Goal: Task Accomplishment & Management: Use online tool/utility

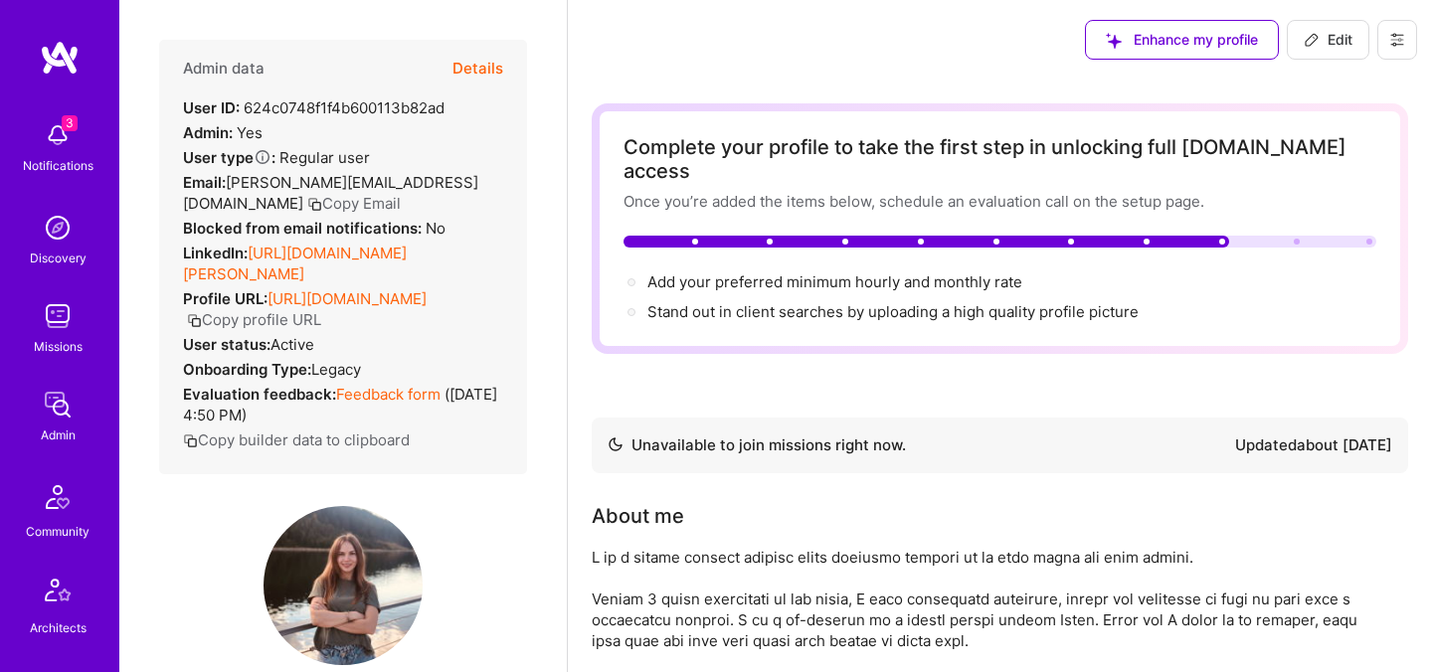
scroll to position [15, 0]
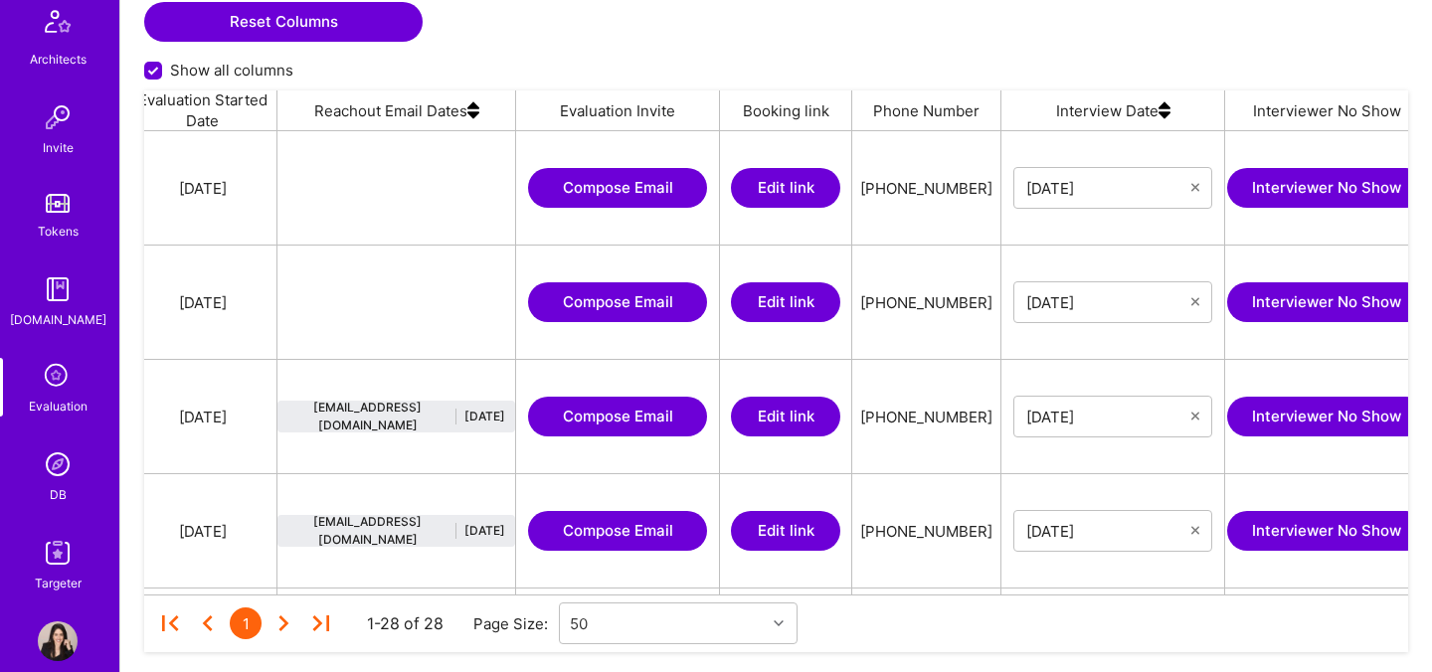
scroll to position [597, 0]
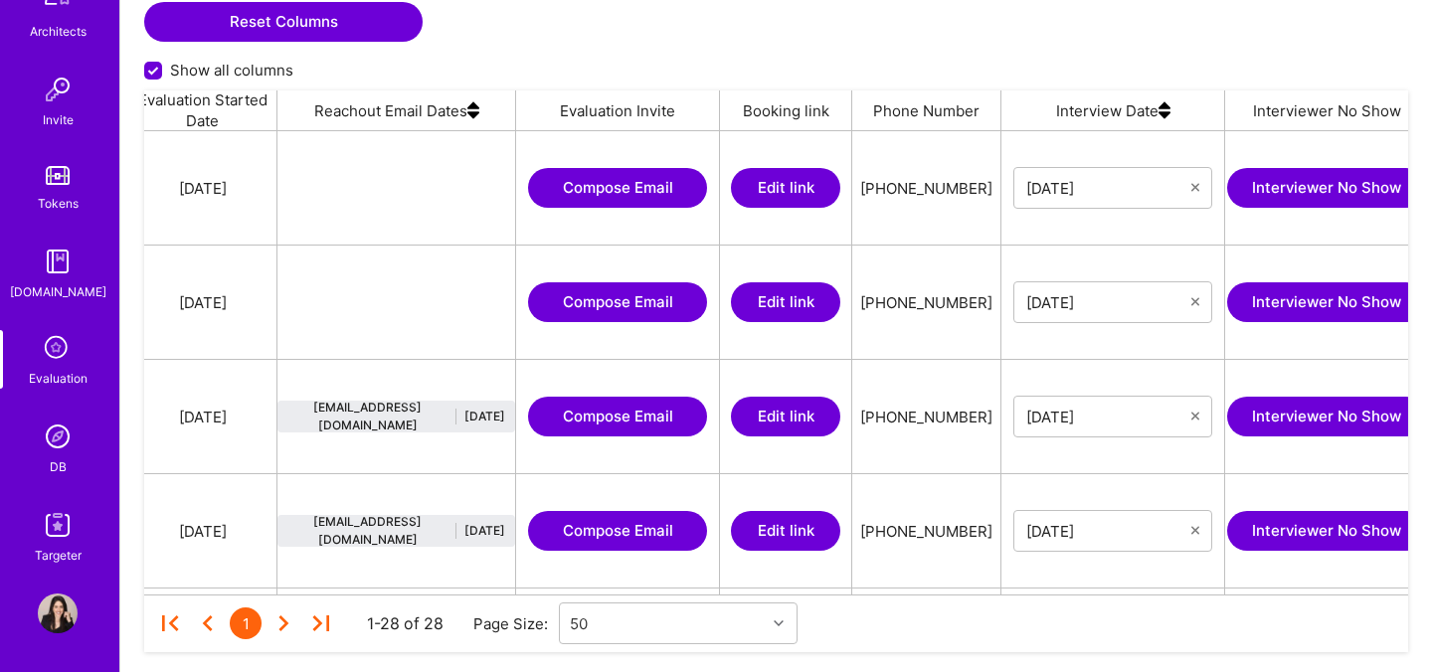
click at [71, 616] on img at bounding box center [58, 614] width 40 height 40
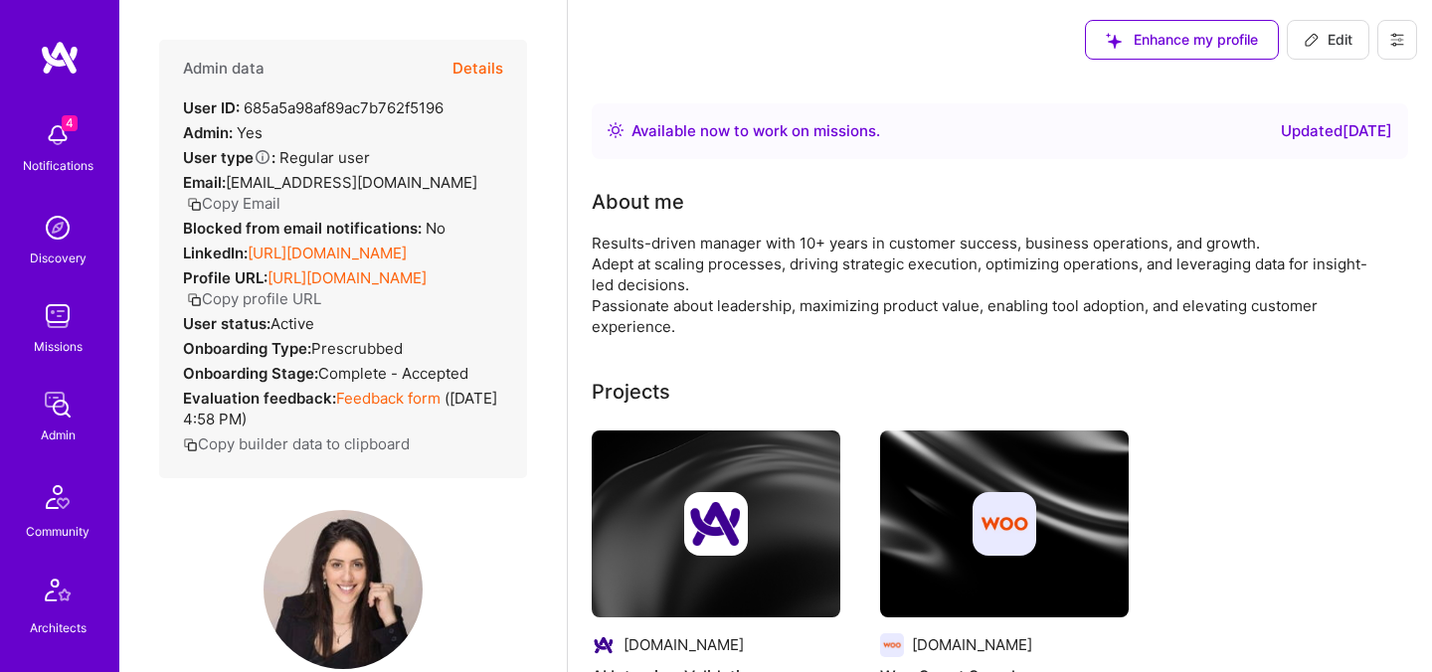
click at [67, 159] on div "Notifications" at bounding box center [58, 165] width 71 height 21
click at [54, 147] on div "4 Notifications Discovery Missions Admin Community Architects Invite Tokens [DO…" at bounding box center [59, 636] width 119 height 1051
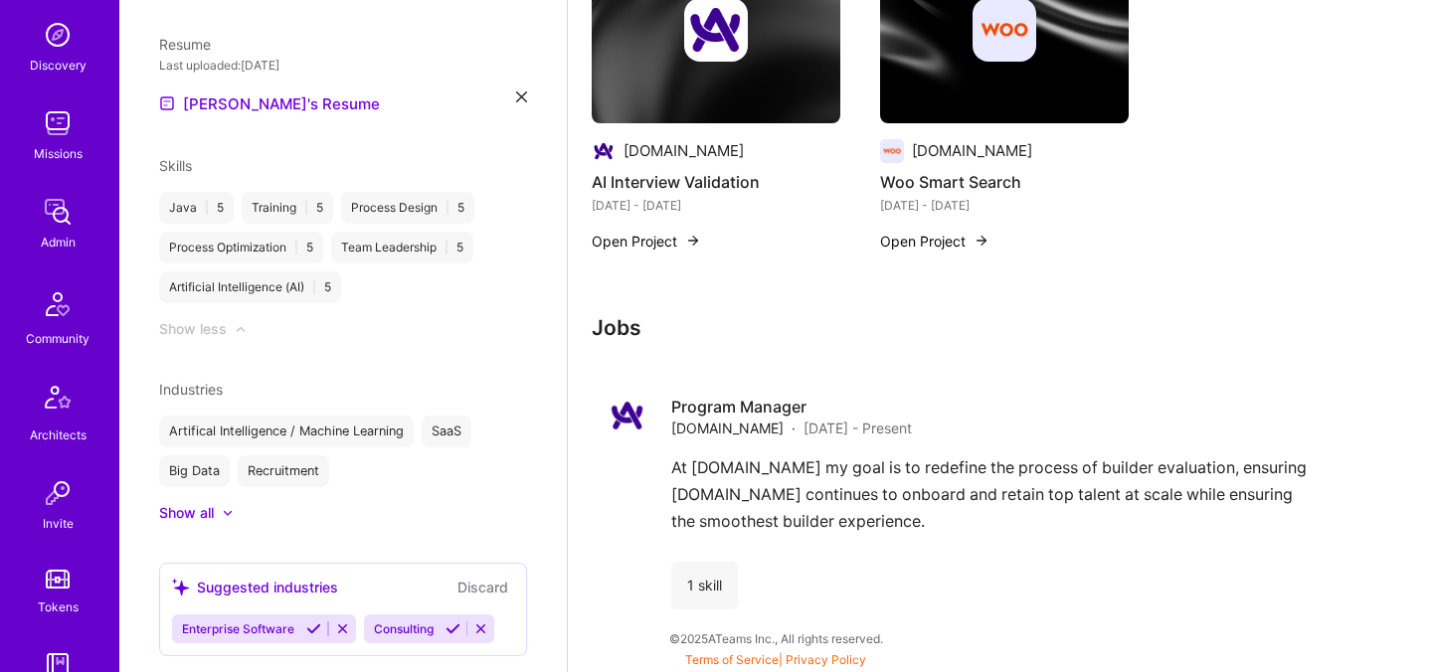
scroll to position [597, 0]
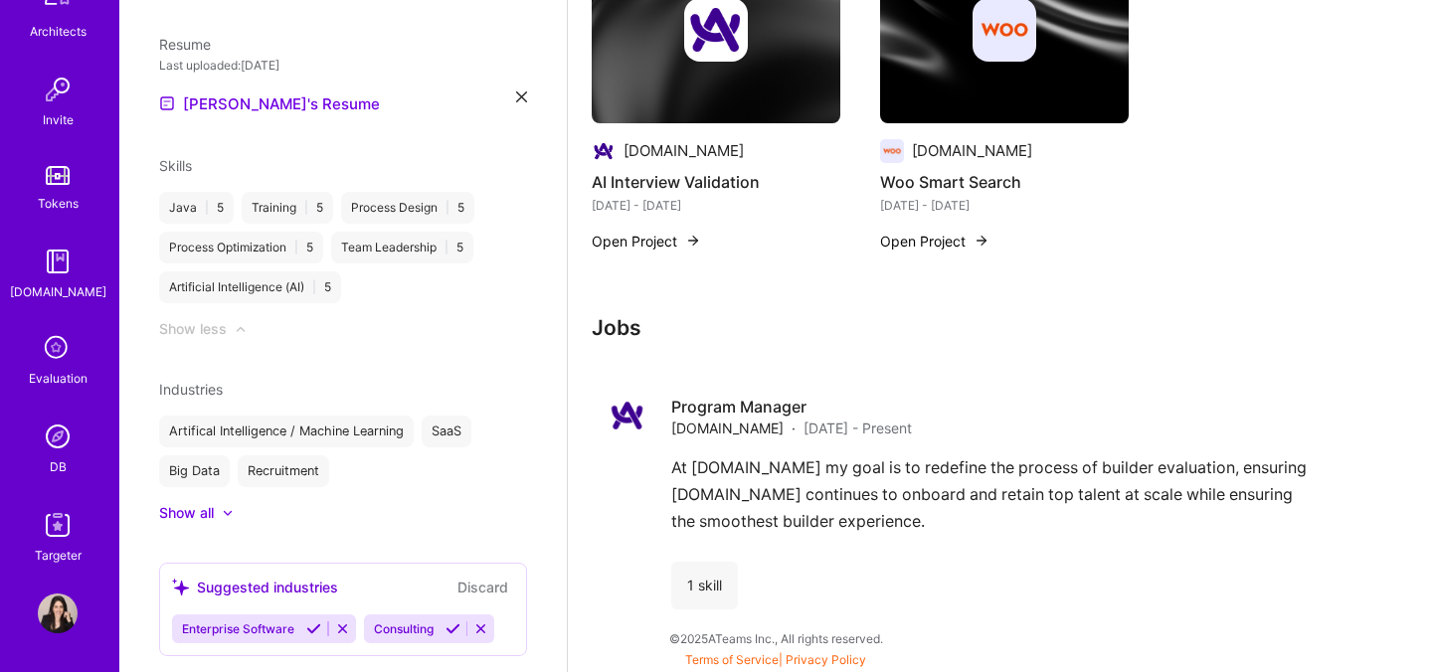
click at [57, 374] on div "Evaluation" at bounding box center [58, 378] width 59 height 21
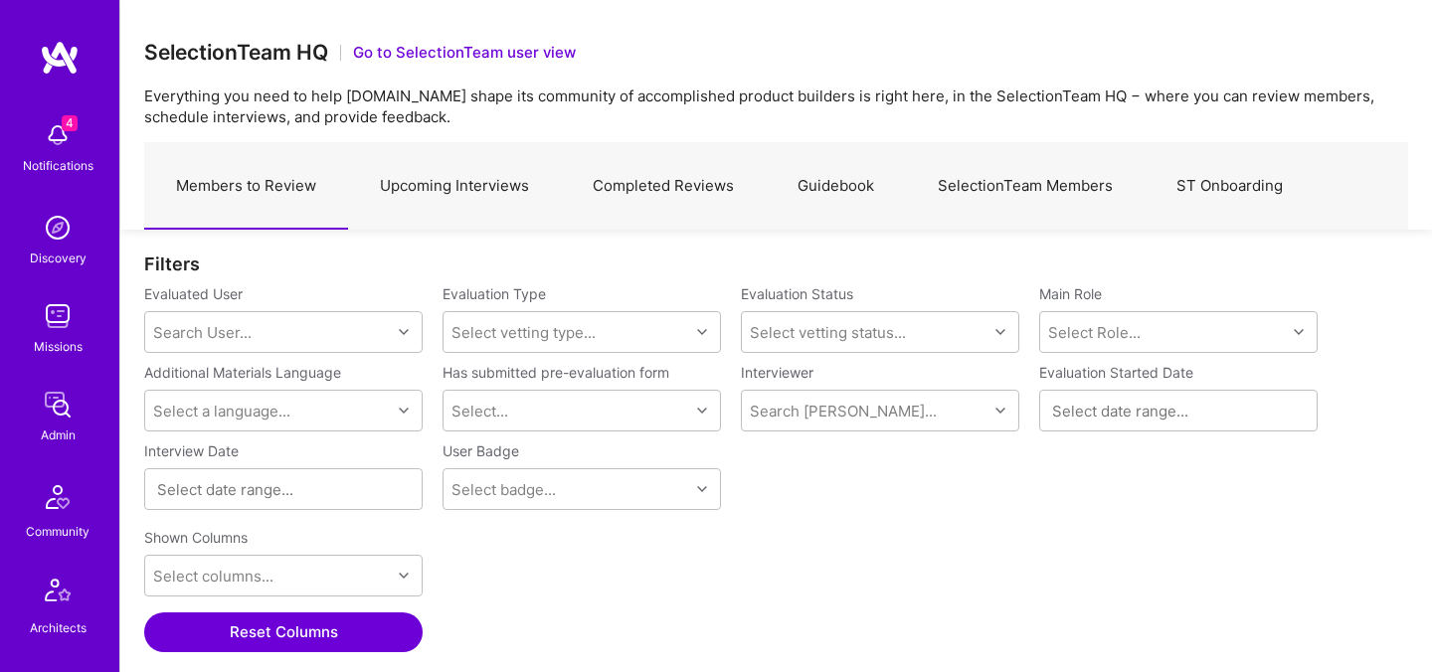
click at [436, 183] on link "Upcoming Interviews" at bounding box center [454, 186] width 213 height 87
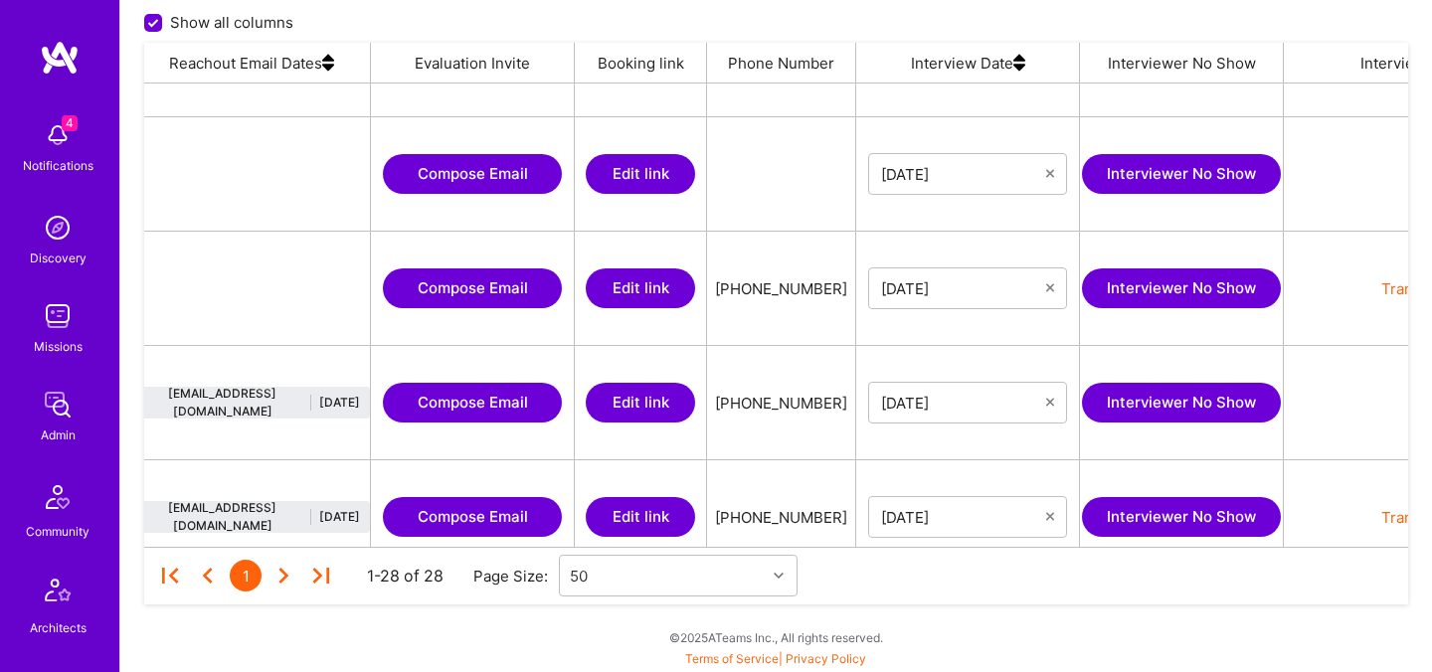
scroll to position [0, 2468]
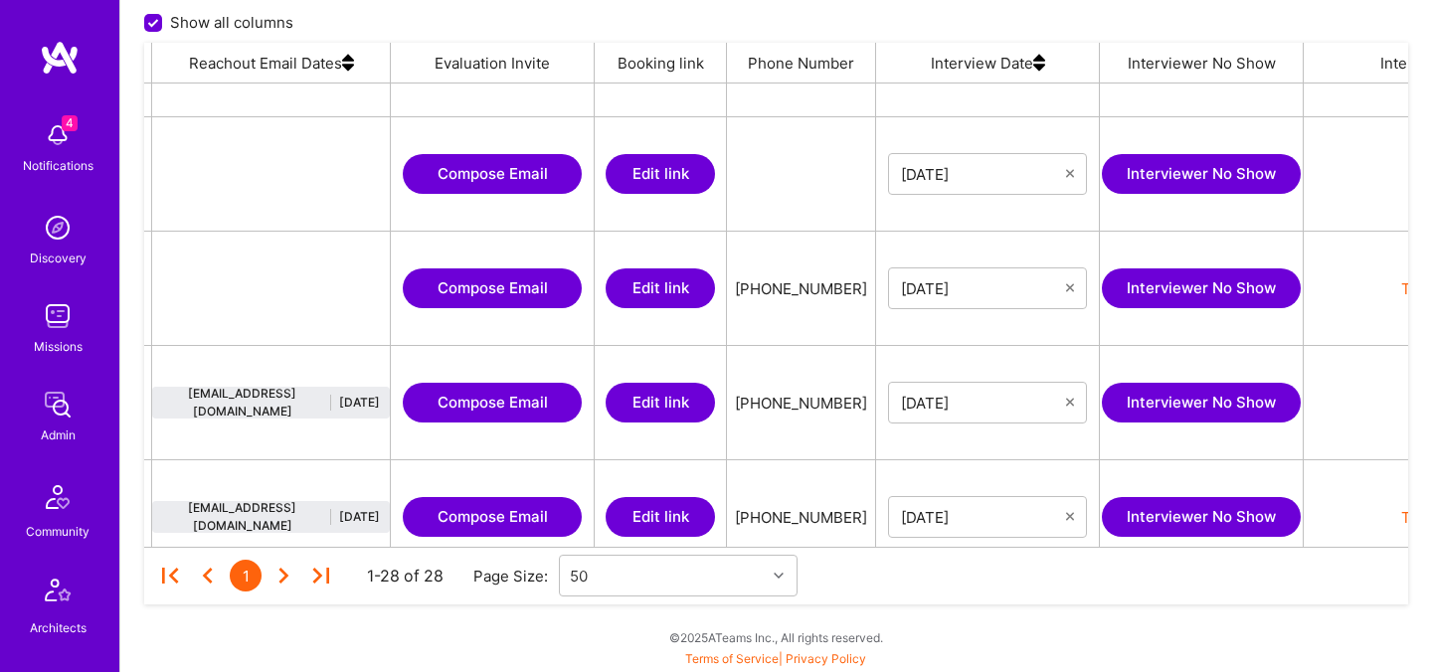
click at [465, 407] on button "Compose Email" at bounding box center [492, 403] width 179 height 40
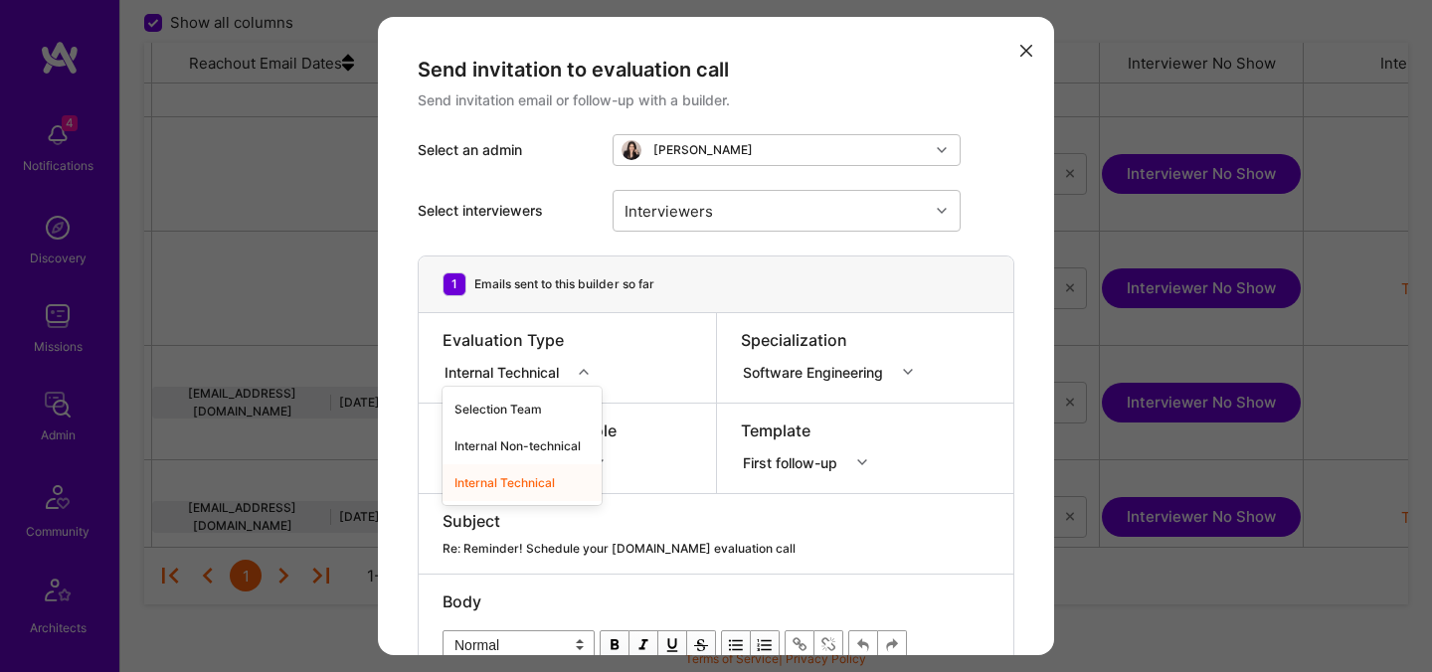
click at [571, 371] on input "modal" at bounding box center [570, 371] width 2 height 21
click at [592, 373] on div "modal" at bounding box center [586, 372] width 31 height 26
click at [530, 480] on div "Internal Technical" at bounding box center [521, 482] width 159 height 37
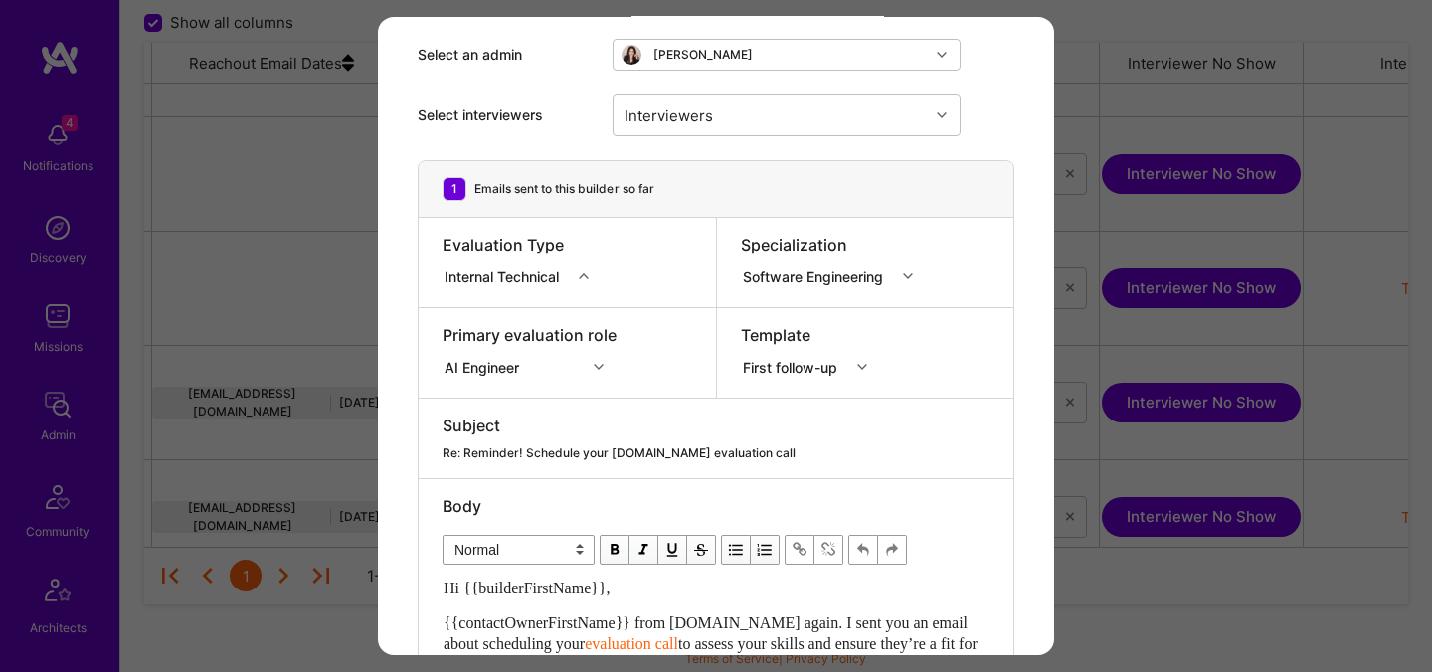
scroll to position [99, 0]
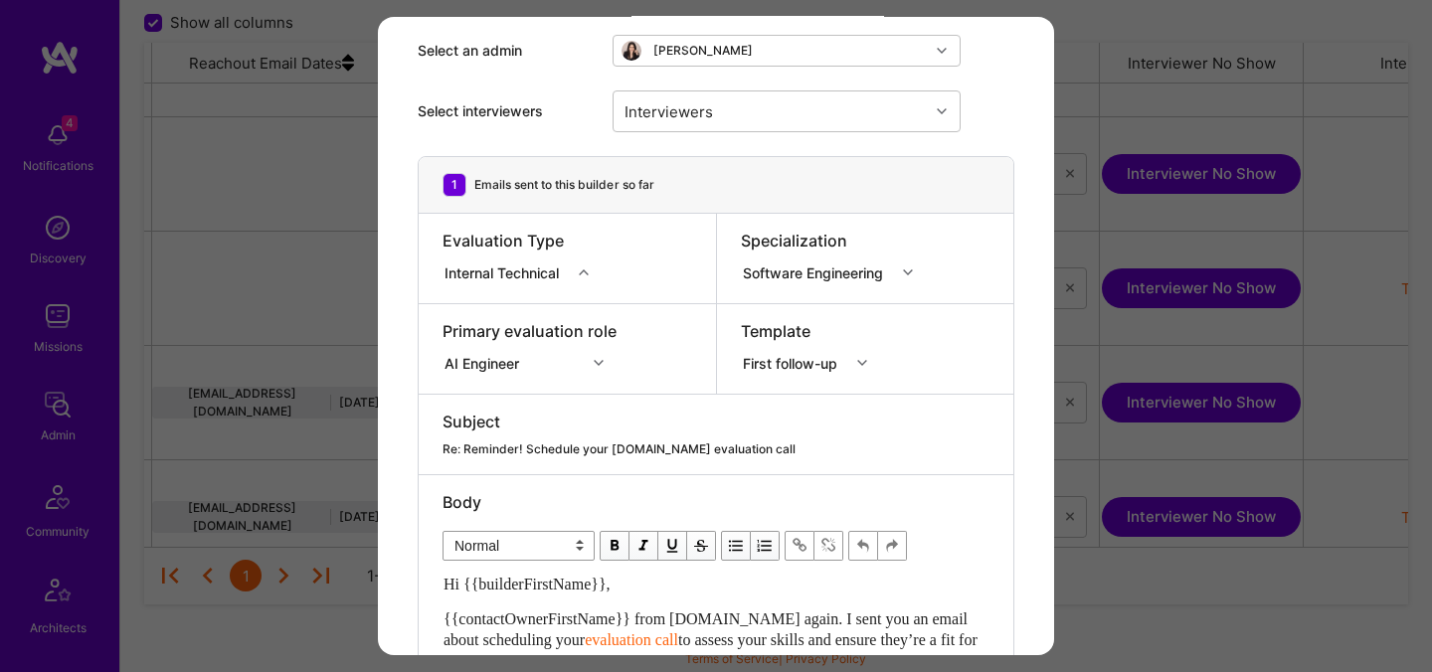
click at [786, 362] on div "First follow-up" at bounding box center [794, 362] width 102 height 21
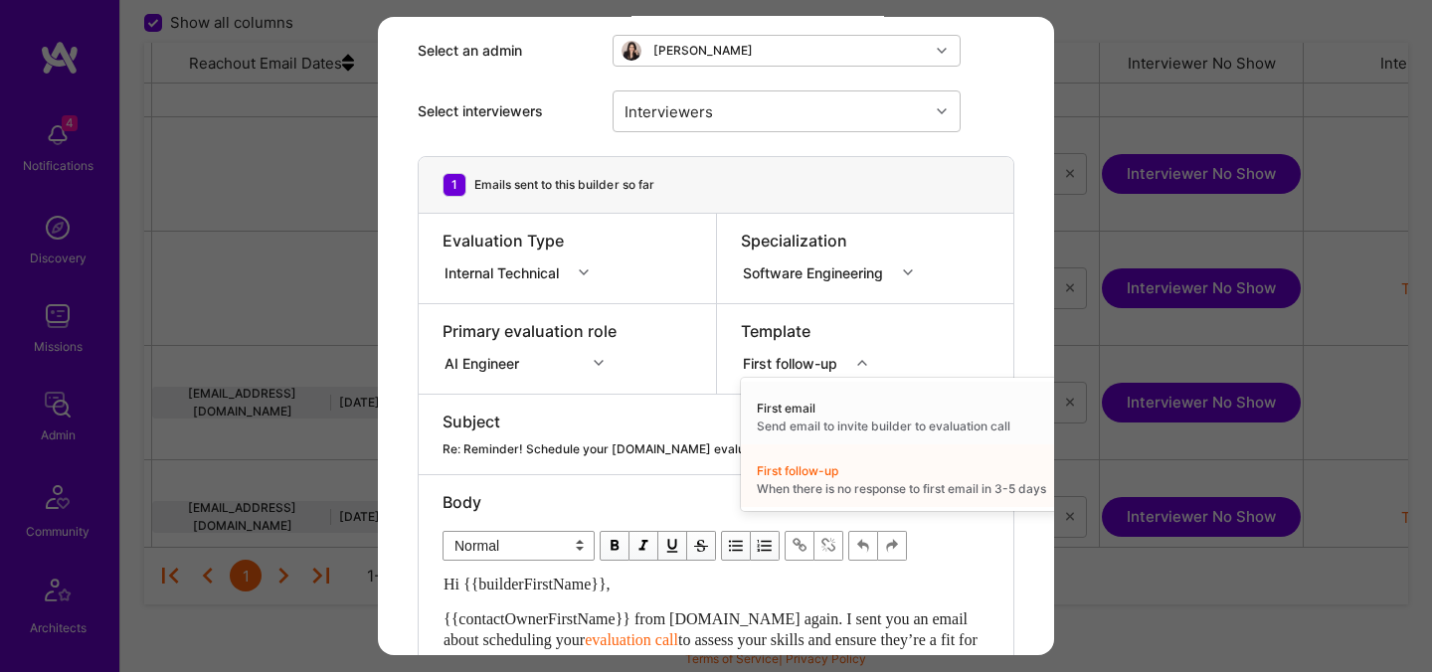
click at [471, 445] on div "Re: Reminder! Schedule your [DOMAIN_NAME] evaluation call" at bounding box center [715, 449] width 547 height 18
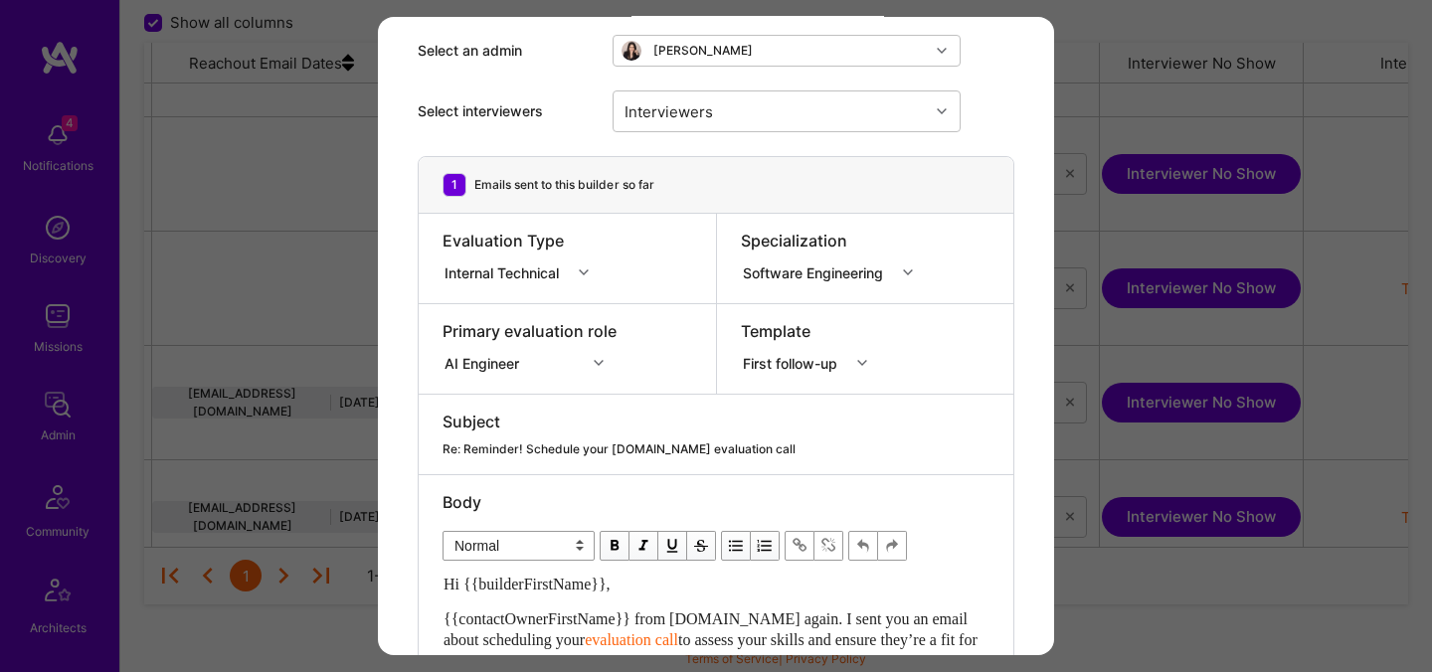
scroll to position [0, 0]
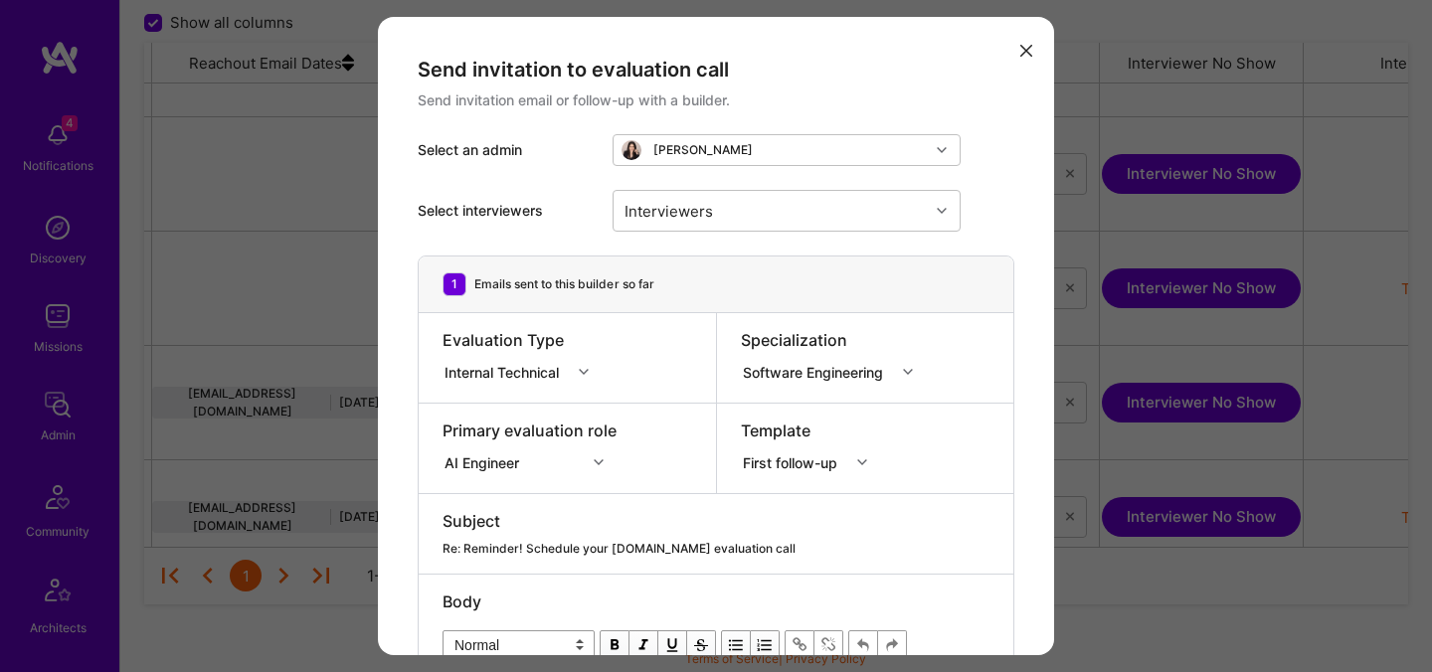
click at [1026, 54] on icon "modal" at bounding box center [1026, 51] width 12 height 12
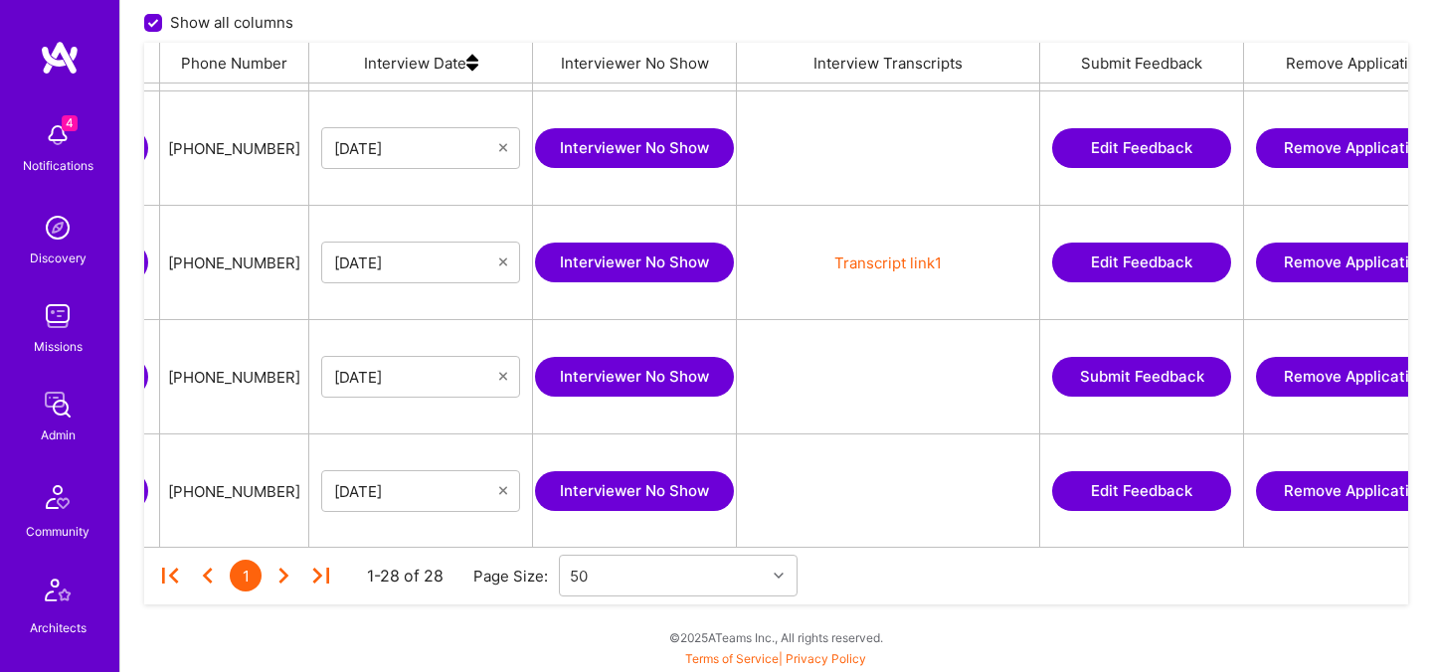
scroll to position [0, 3313]
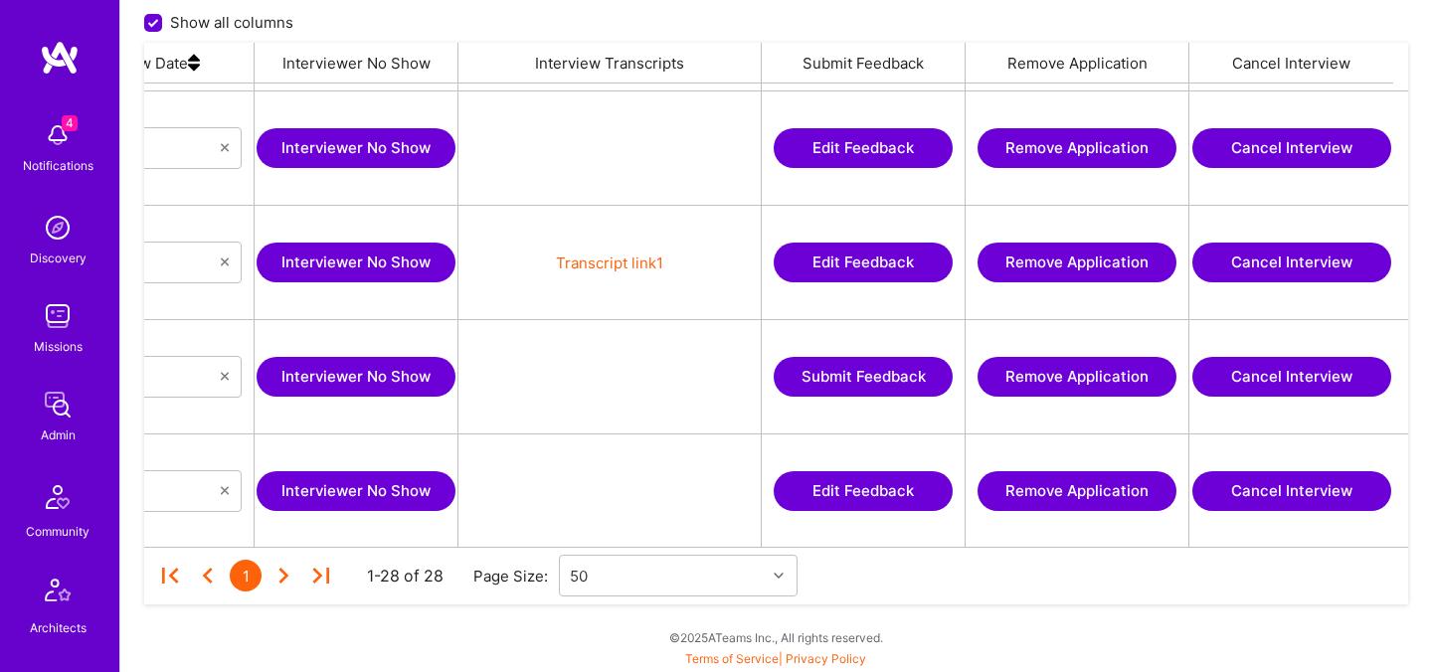
click at [1264, 153] on button "Cancel Interview" at bounding box center [1291, 148] width 199 height 40
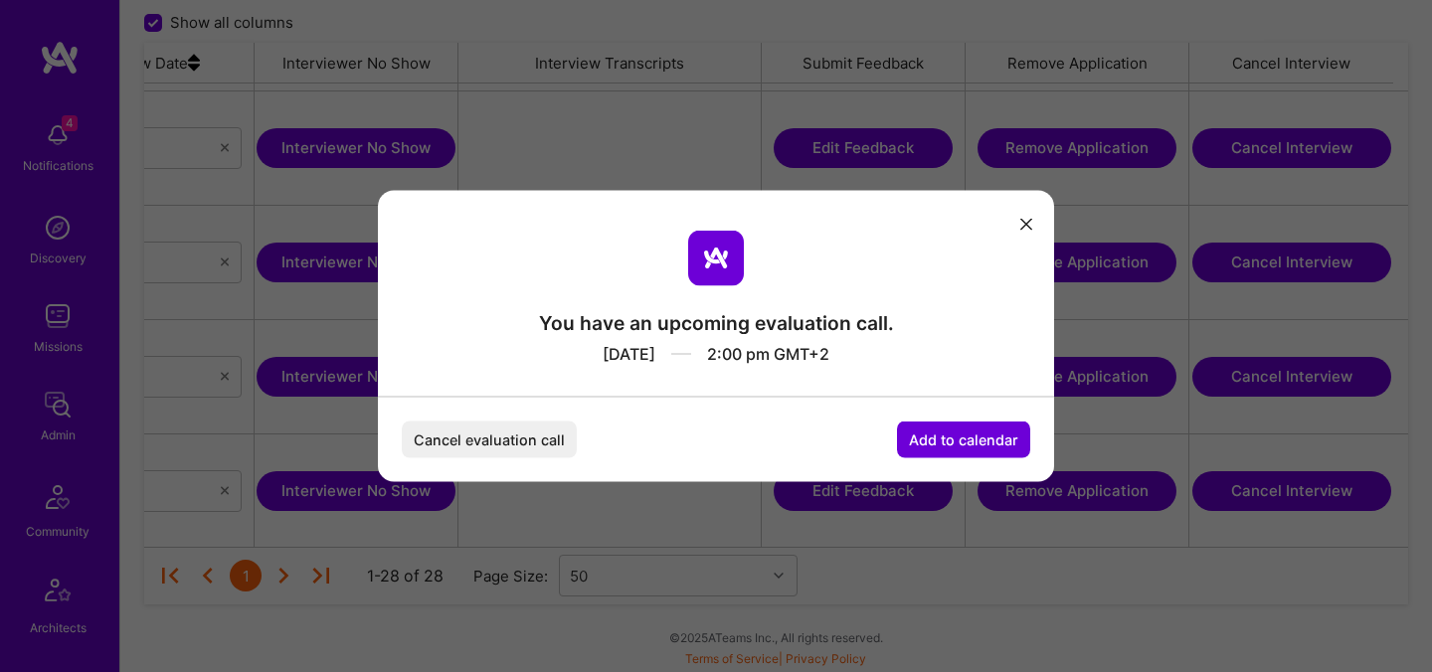
click at [555, 446] on button "Cancel evaluation call" at bounding box center [489, 440] width 175 height 37
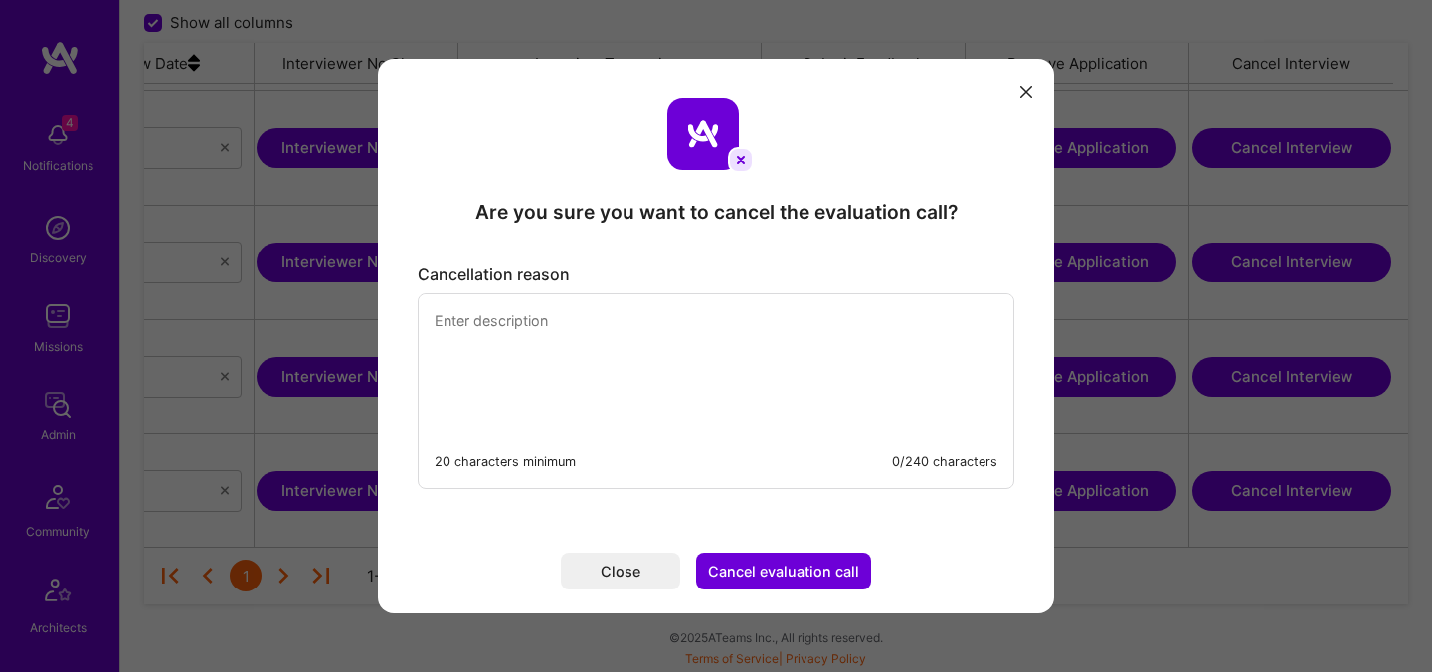
click at [546, 396] on textarea "modal" at bounding box center [716, 362] width 595 height 136
type textarea "Builder asked to reschedule"
click at [766, 568] on button "Cancel evaluation call" at bounding box center [783, 571] width 175 height 37
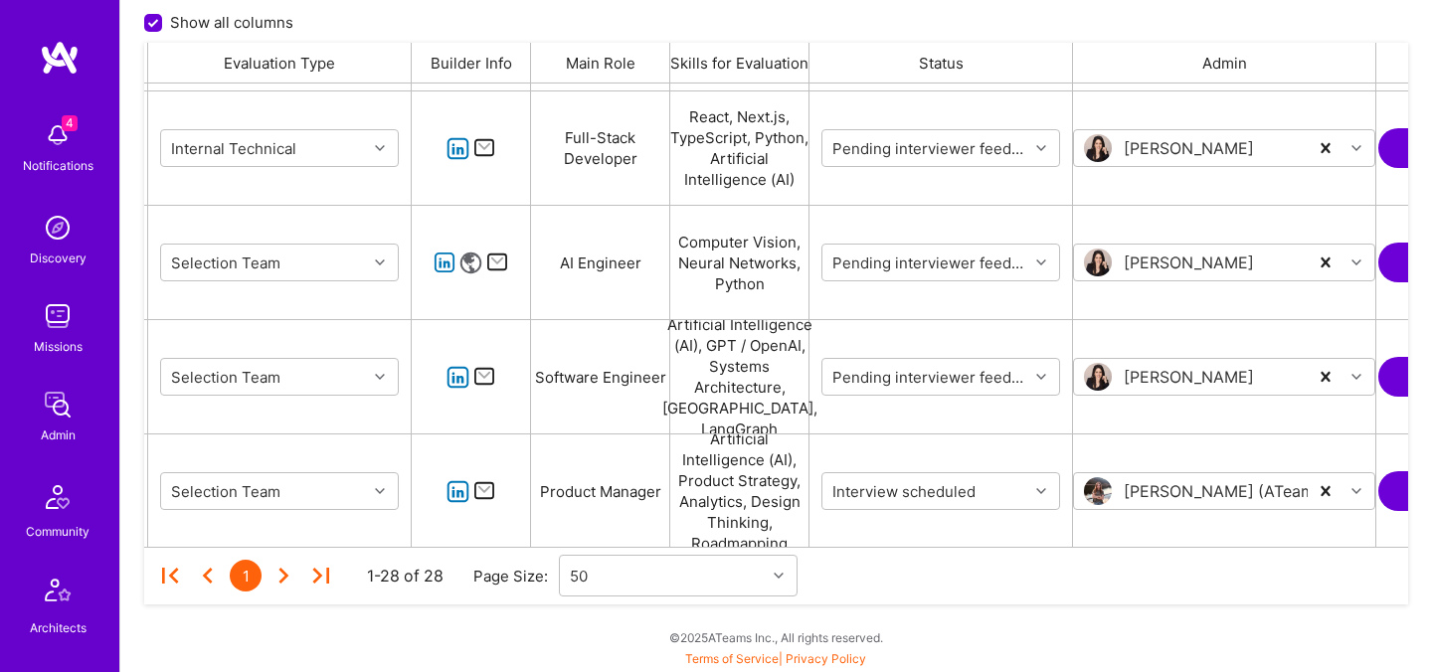
scroll to position [0, 0]
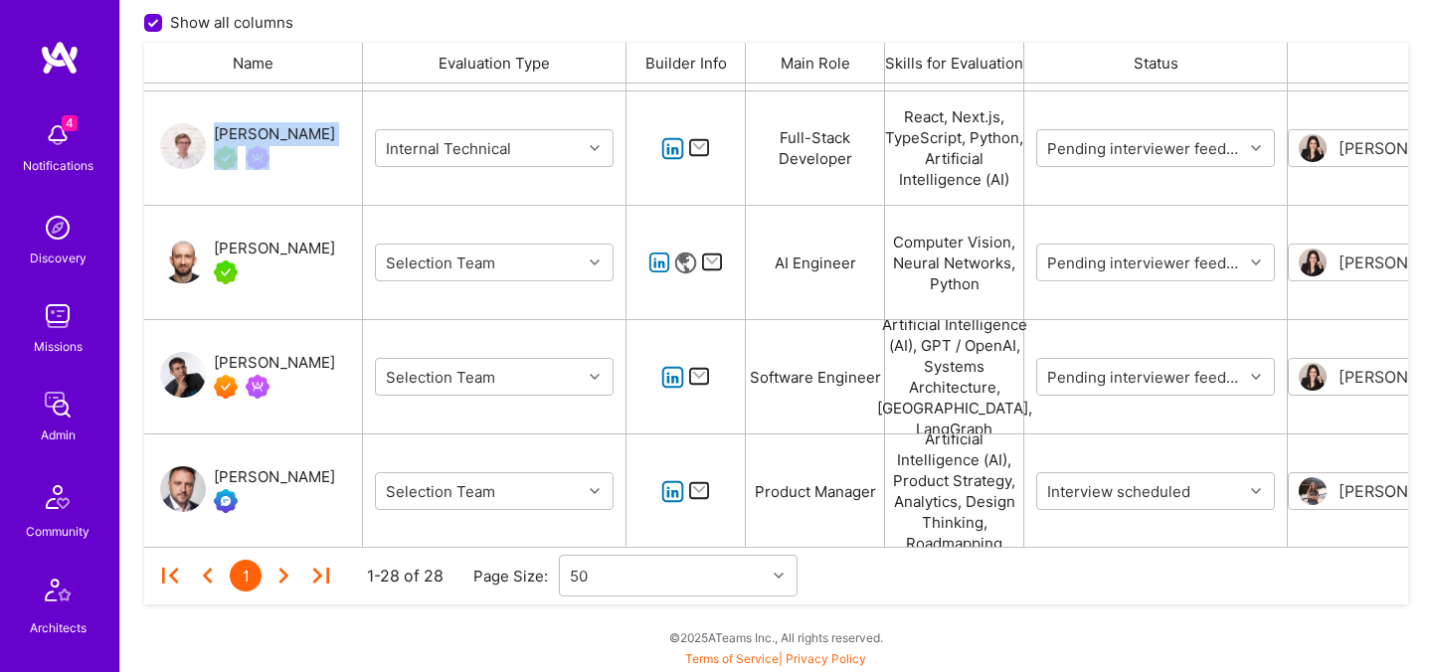
drag, startPoint x: 346, startPoint y: 135, endPoint x: 216, endPoint y: 133, distance: 130.3
click at [216, 133] on div "[PERSON_NAME]" at bounding box center [253, 147] width 219 height 113
copy div "[PERSON_NAME]"
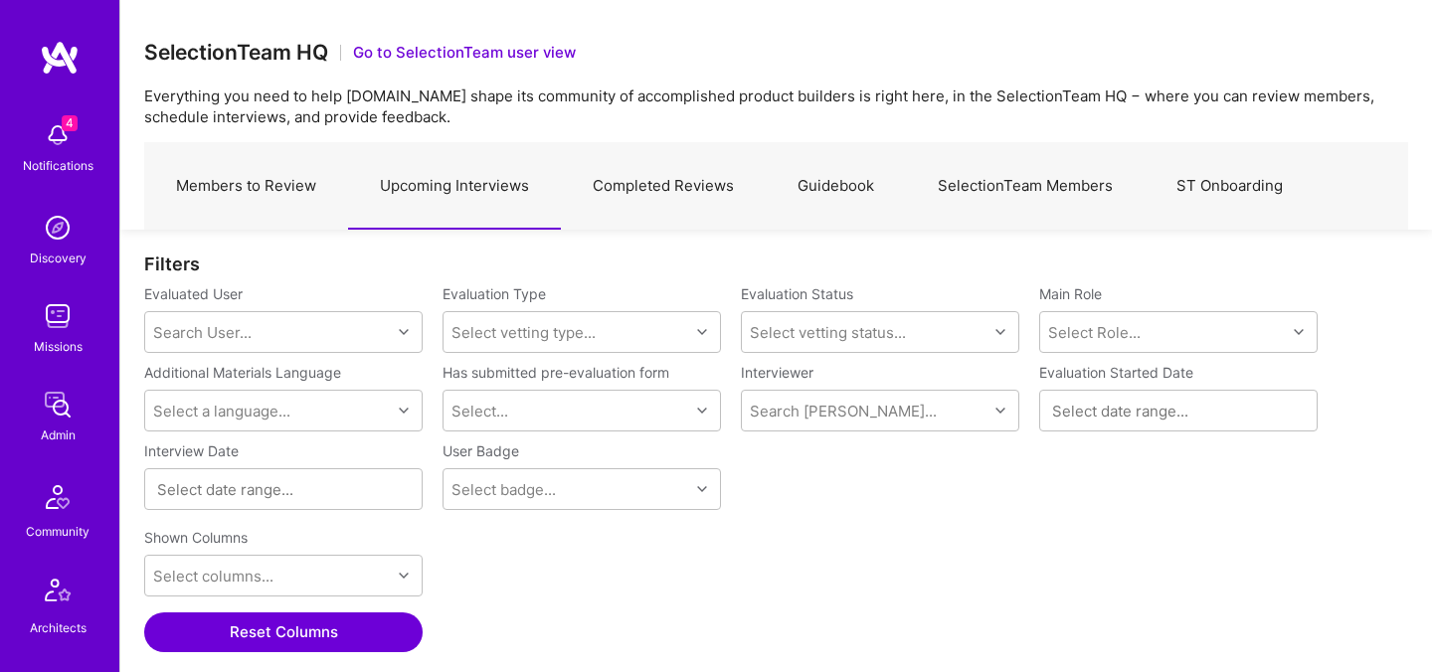
click at [228, 172] on link "Members to Review" at bounding box center [246, 186] width 204 height 87
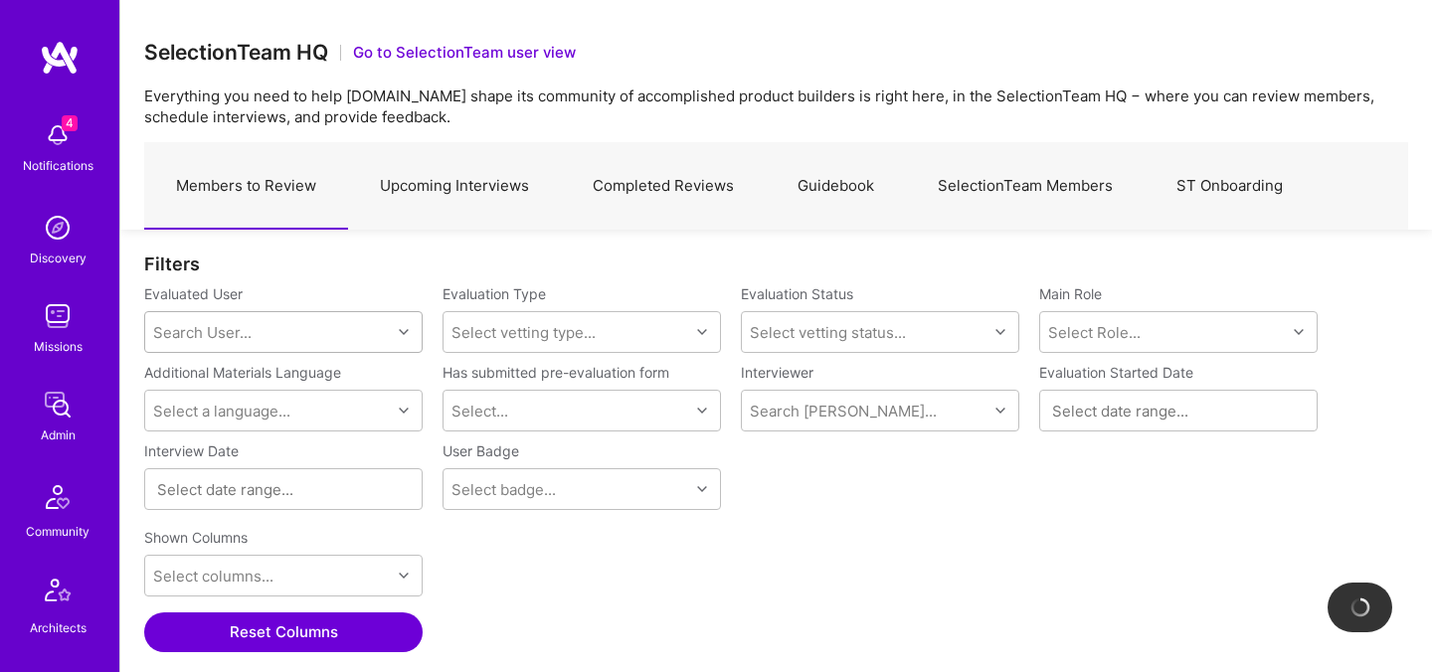
click at [231, 331] on div "Search User..." at bounding box center [202, 332] width 98 height 21
paste input "[PERSON_NAME] [PERSON_NAME] in Residence Been on Mission"
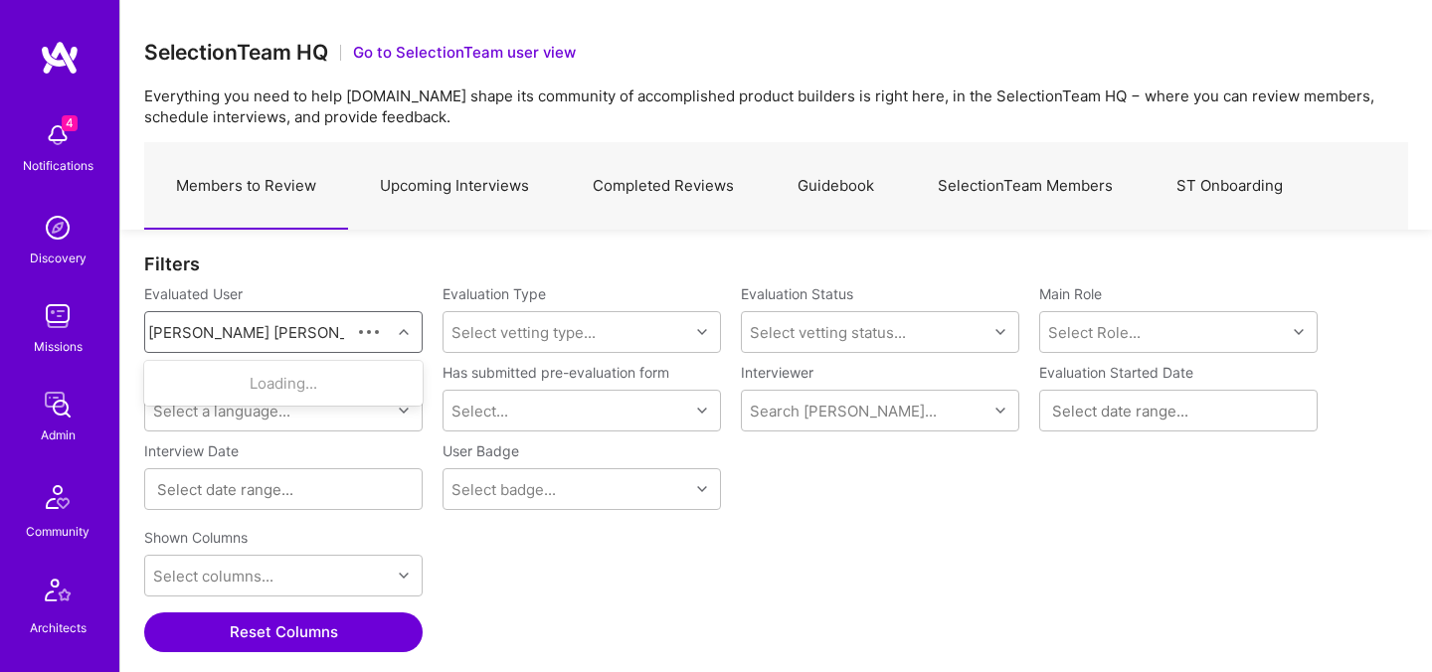
scroll to position [0, 0]
type input "[PERSON_NAME]"
click at [252, 406] on div "[EMAIL_ADDRESS][DOMAIN_NAME]" at bounding box center [309, 404] width 202 height 21
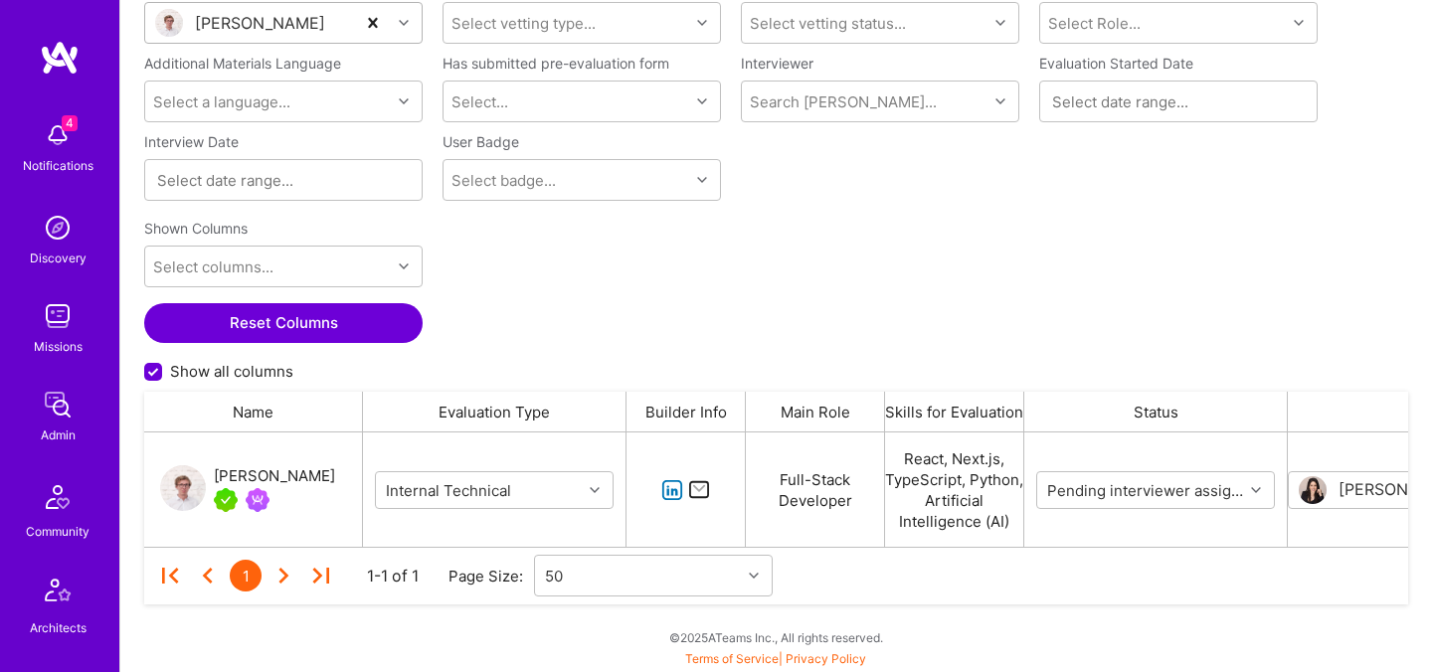
click at [954, 238] on div "Shown Columns Select columns... Reset Columns Show all columns" at bounding box center [776, 301] width 1264 height 181
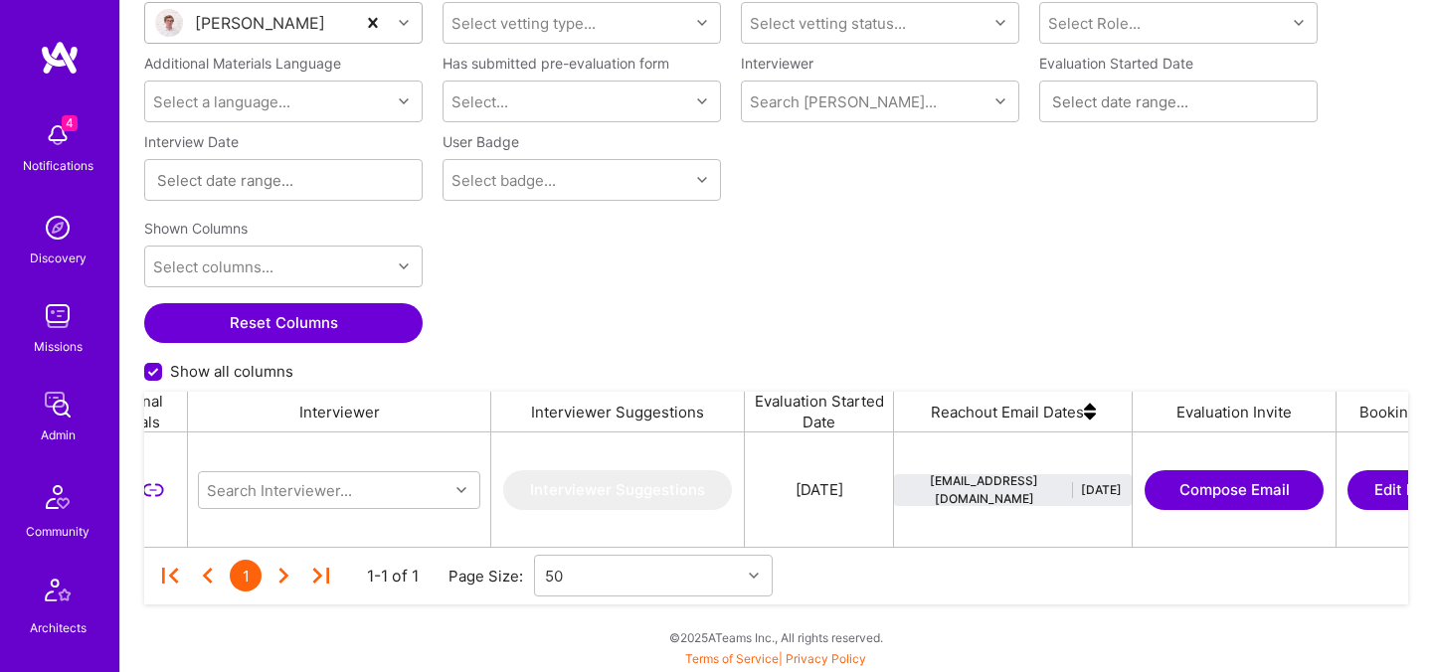
scroll to position [0, 1523]
click at [1203, 491] on button "Compose Email" at bounding box center [1232, 490] width 179 height 40
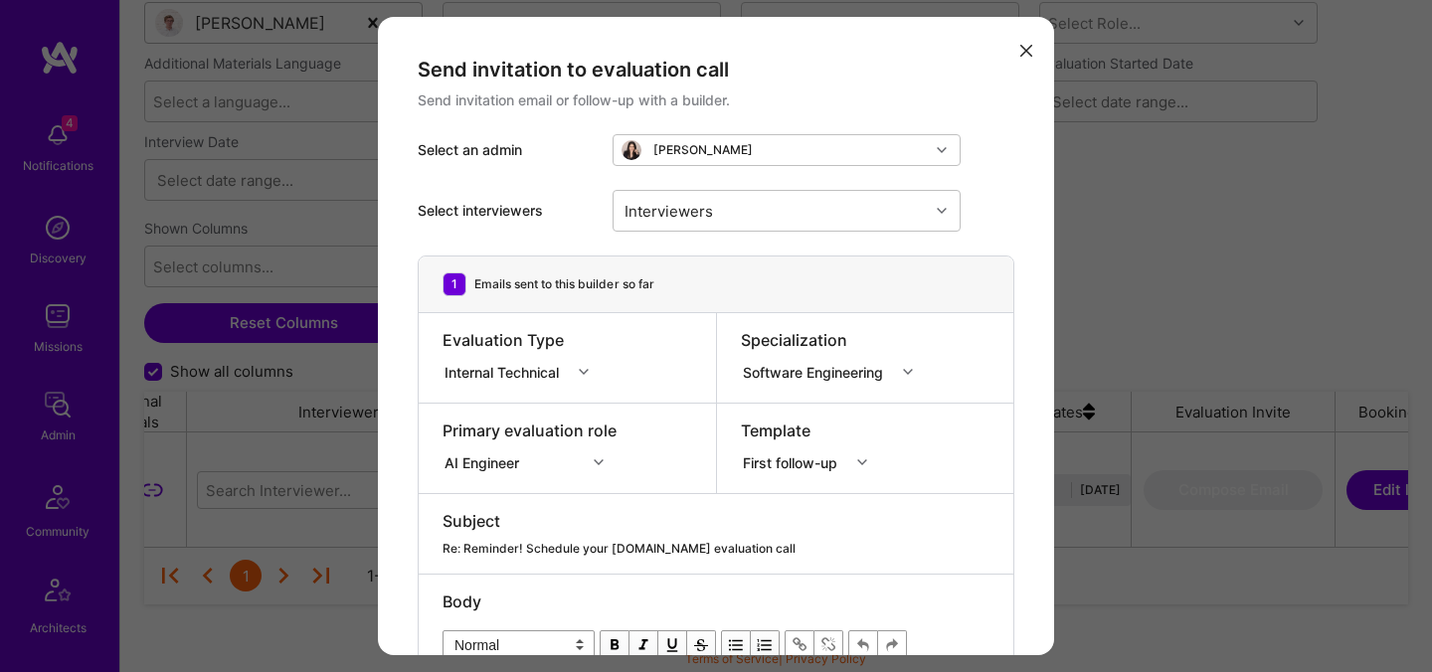
click at [811, 376] on div "Software Engineering" at bounding box center [817, 371] width 148 height 21
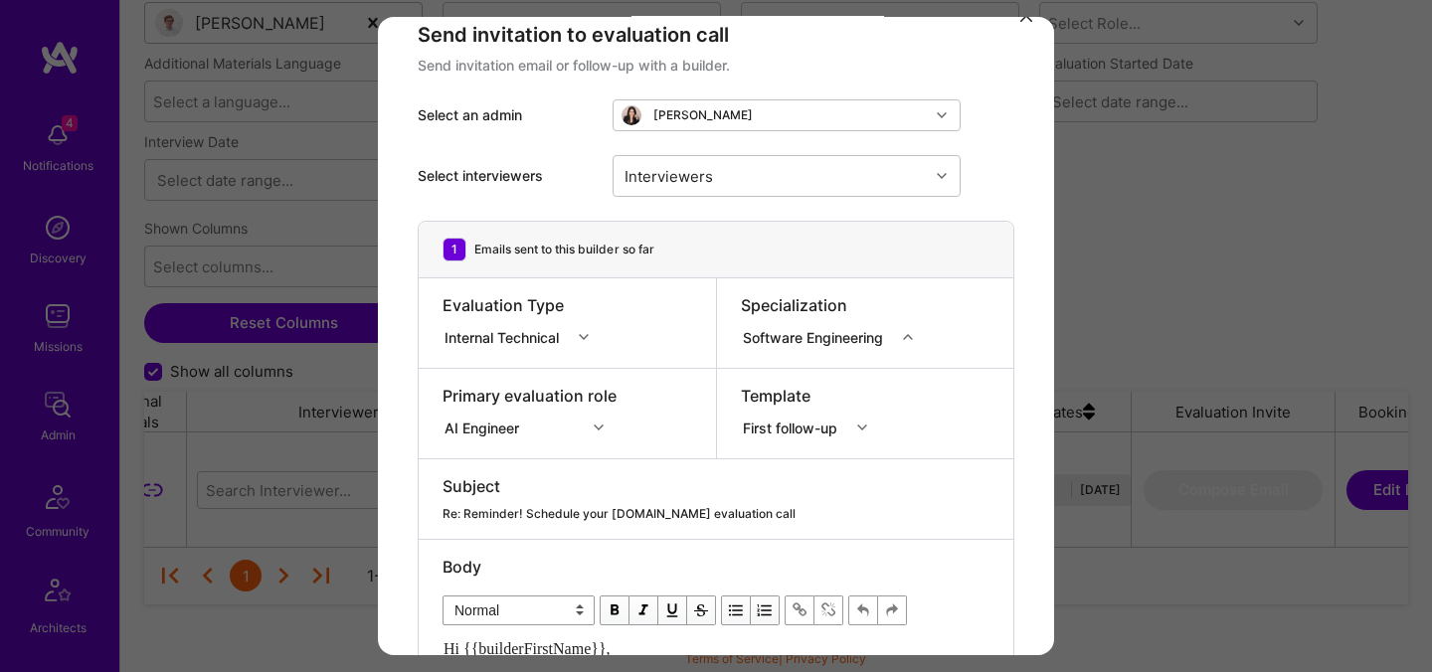
scroll to position [29, 0]
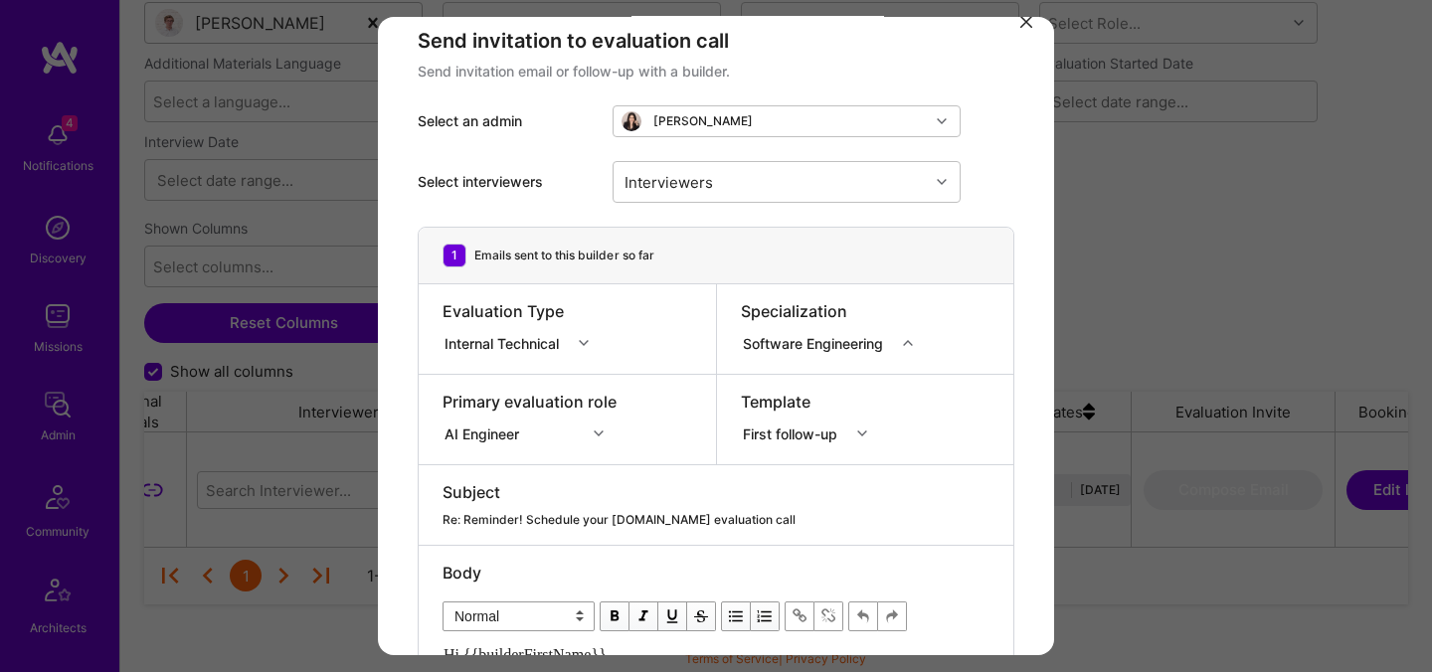
click at [776, 439] on div "First follow-up" at bounding box center [794, 433] width 102 height 21
click at [776, 438] on div "First follow-up" at bounding box center [794, 433] width 102 height 21
click at [563, 341] on div "Internal Technical" at bounding box center [505, 342] width 122 height 21
click at [740, 184] on div "Interviewers" at bounding box center [771, 182] width 315 height 40
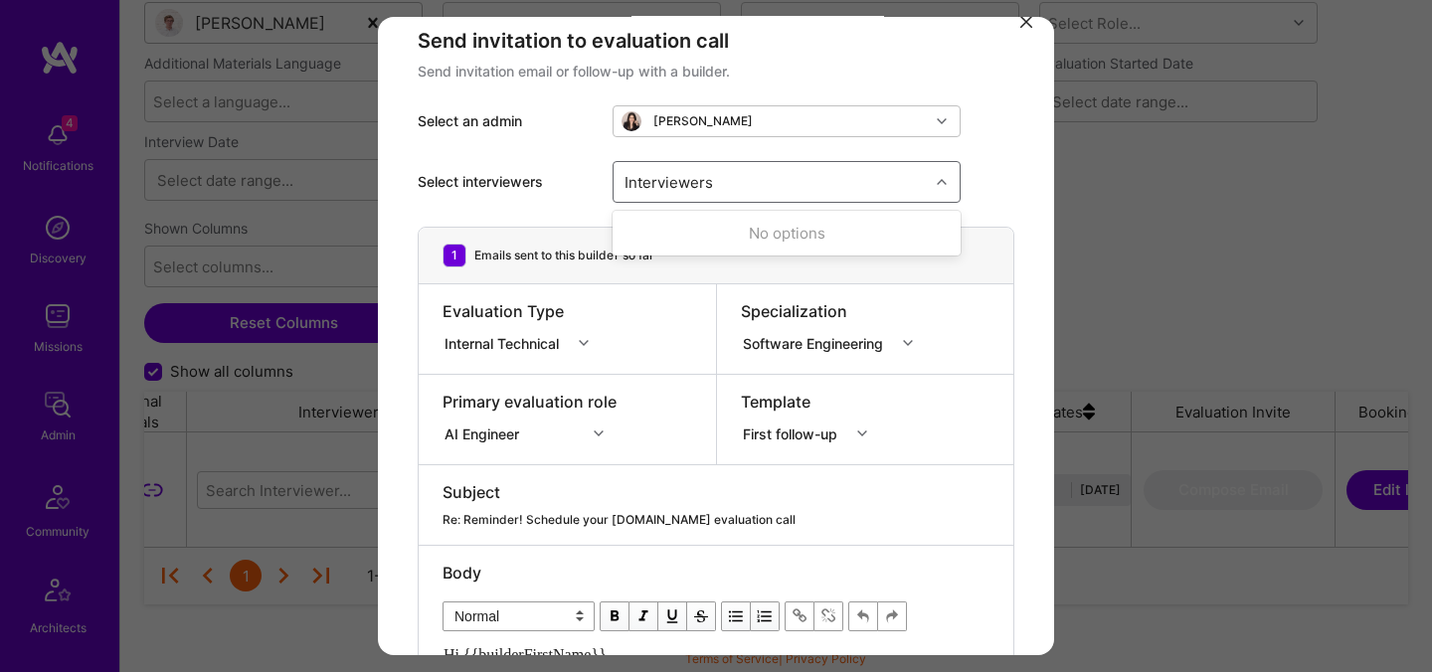
click at [1009, 199] on div "Select interviewers Use Up and Down to choose options, press Enter to select th…" at bounding box center [716, 181] width 597 height 89
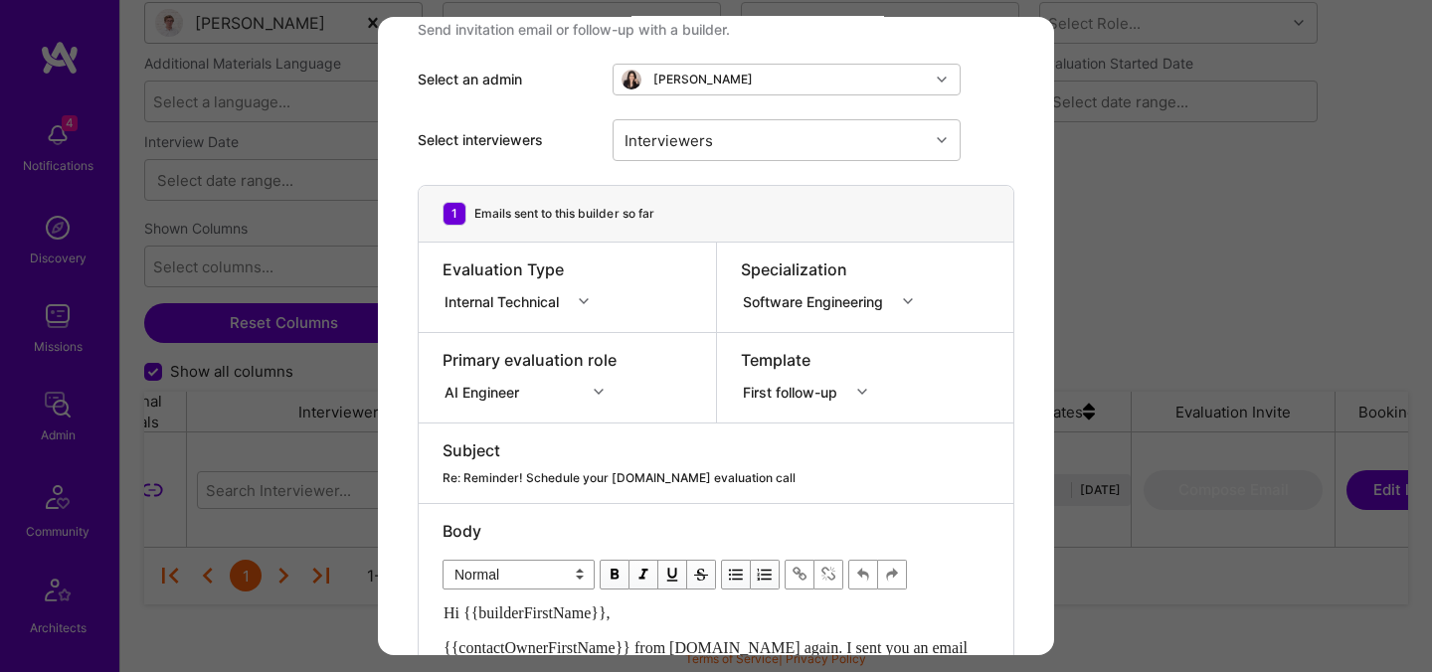
scroll to position [0, 0]
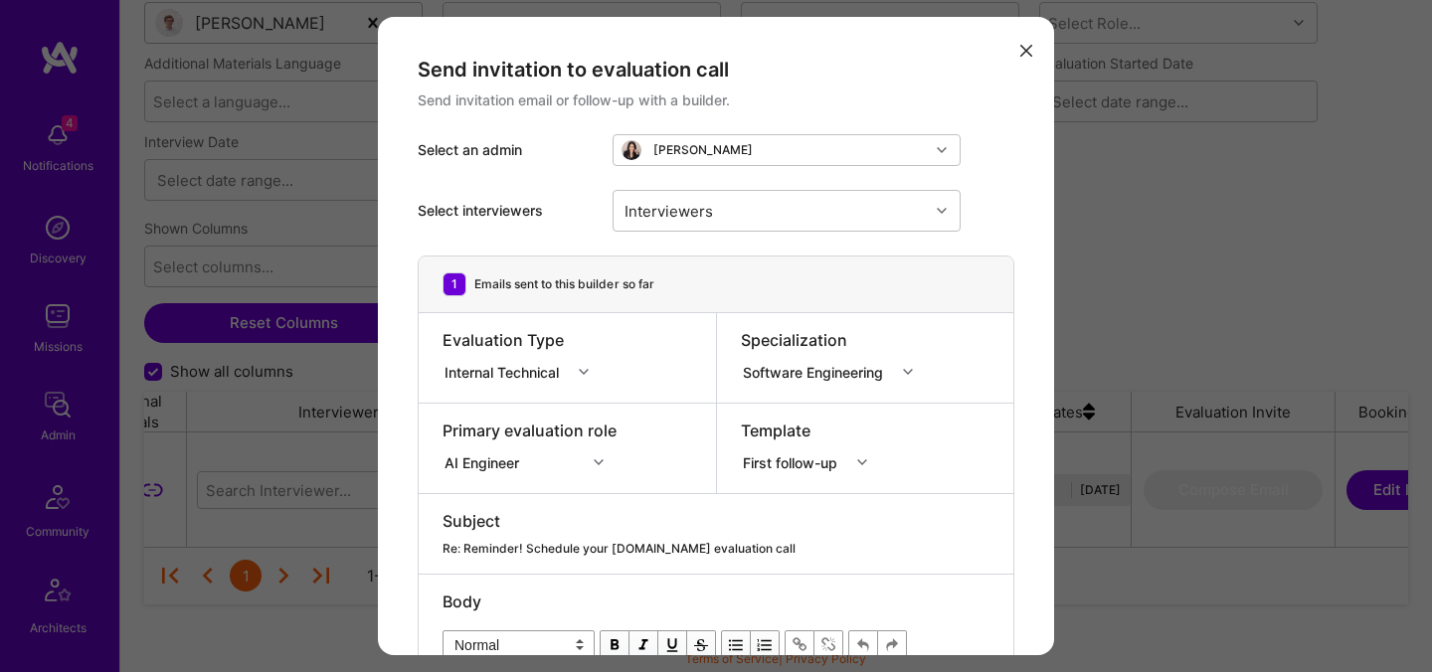
click at [1026, 53] on icon "modal" at bounding box center [1026, 51] width 12 height 12
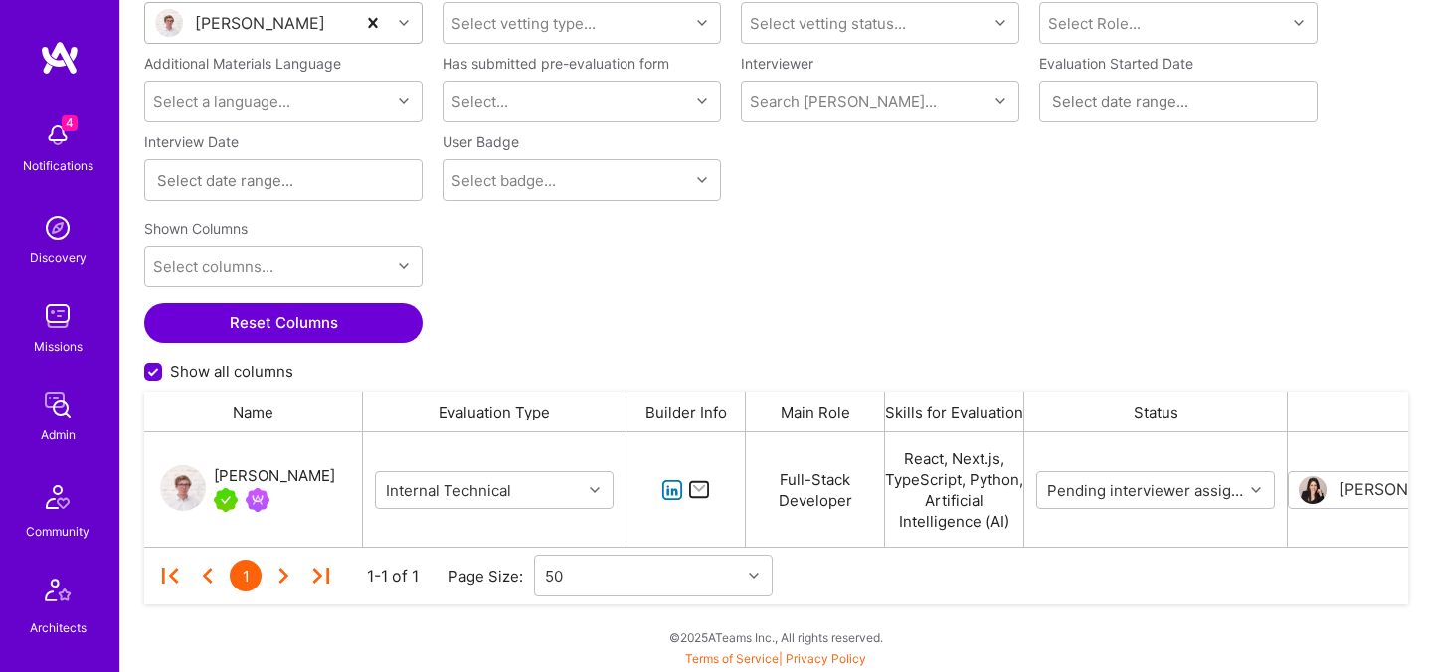
click at [934, 292] on div "Shown Columns Select columns... Reset Columns Show all columns" at bounding box center [776, 301] width 1264 height 181
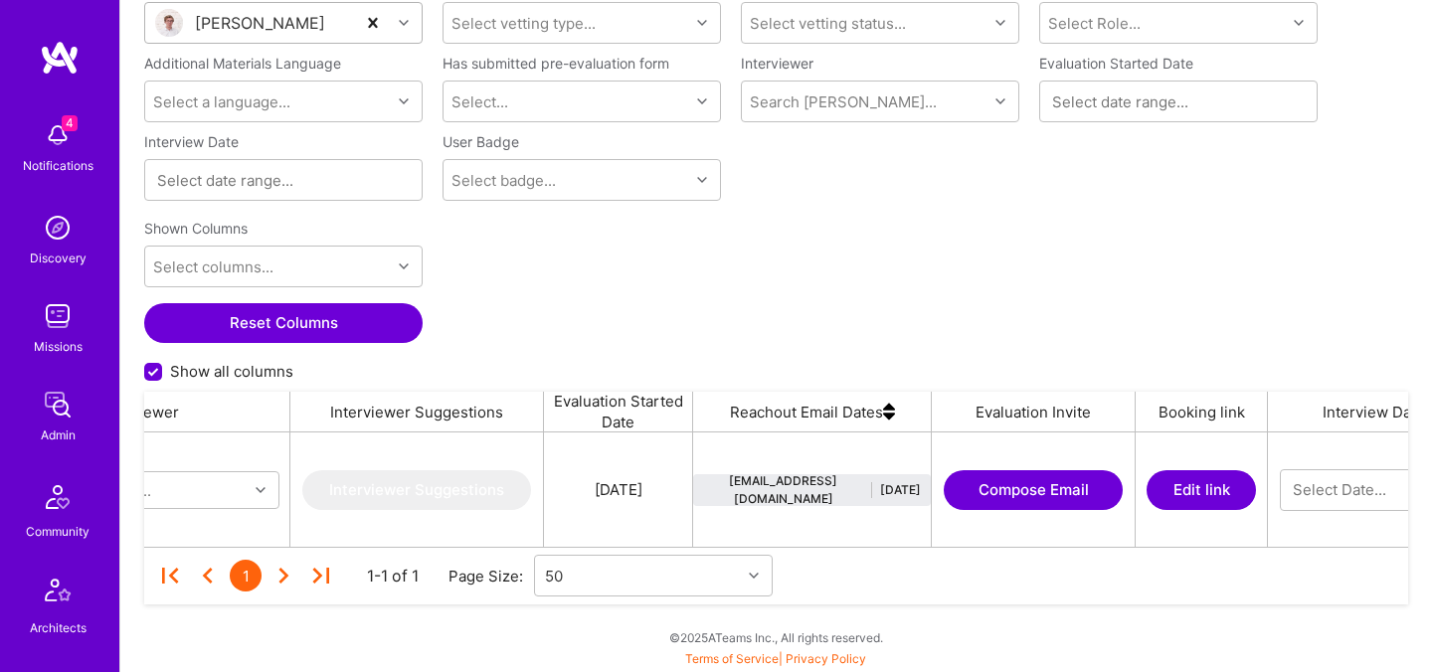
scroll to position [0, 1719]
click at [1082, 644] on div "Filters Evaluated User [PERSON_NAME] Evaluation Type Select vetting type... Eva…" at bounding box center [776, 296] width 1312 height 752
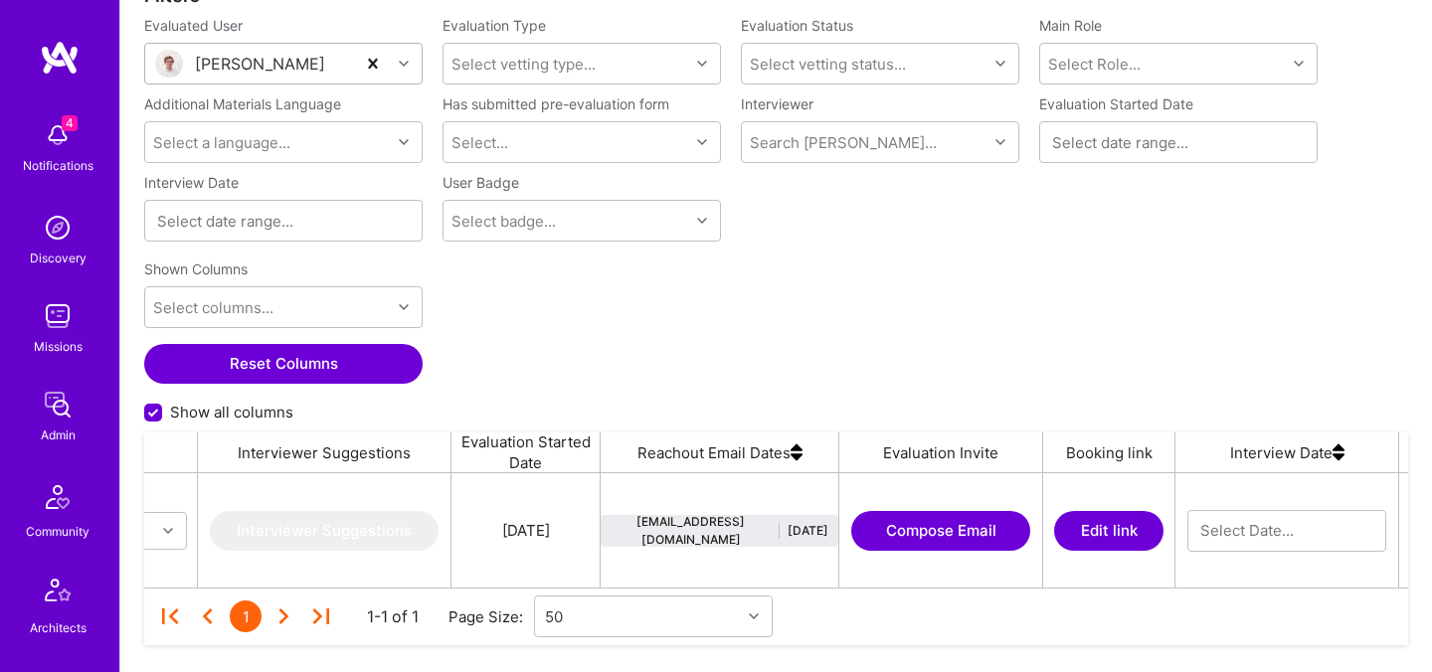
scroll to position [0, 2086]
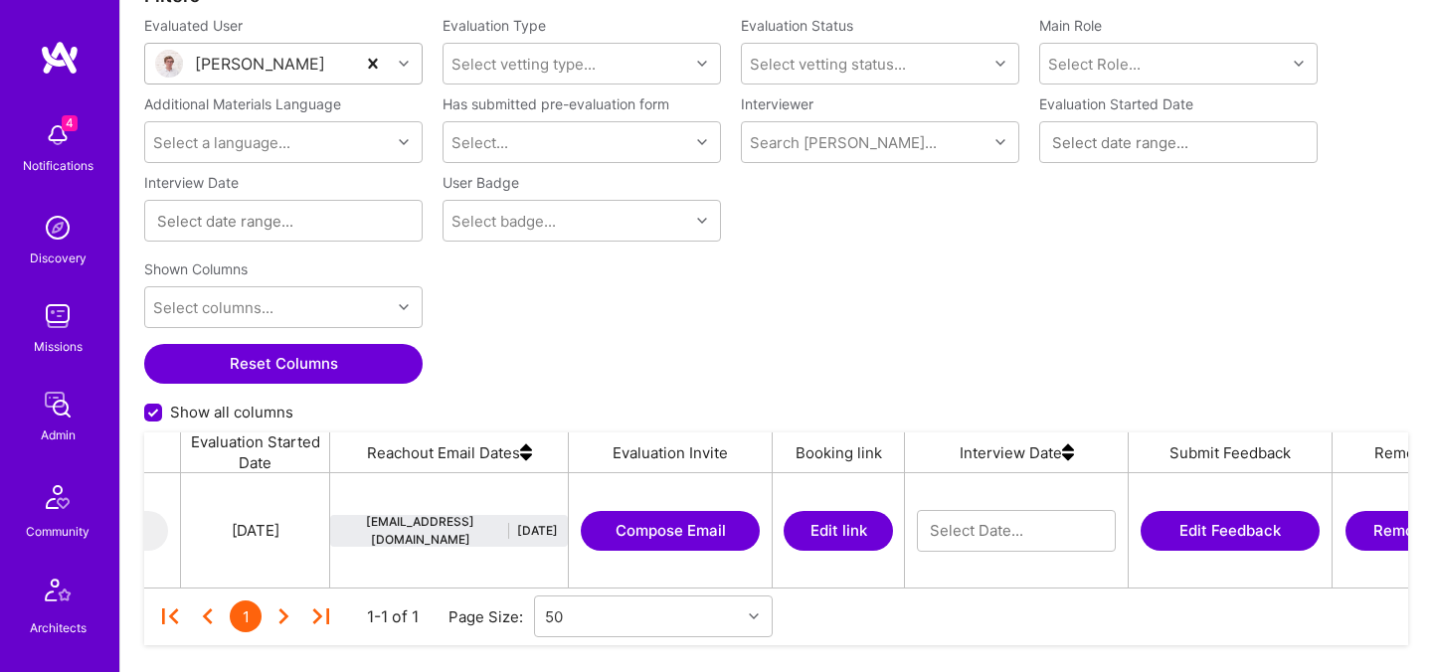
click at [687, 533] on button "Compose Email" at bounding box center [670, 531] width 179 height 40
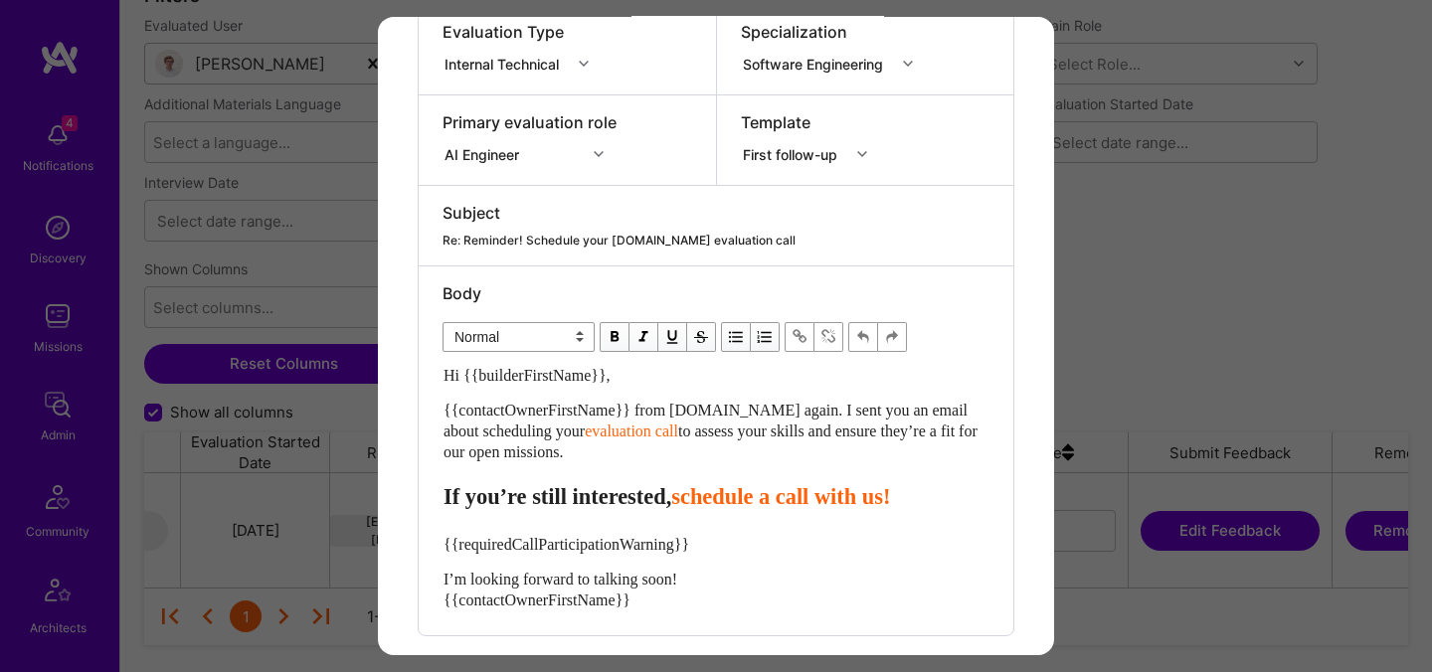
scroll to position [307, 0]
drag, startPoint x: 614, startPoint y: 450, endPoint x: 430, endPoint y: 415, distance: 187.4
click at [430, 415] on div "Body Normal Heading Large Heading Medium Heading Small Normal Hi {{builderFirst…" at bounding box center [716, 451] width 595 height 369
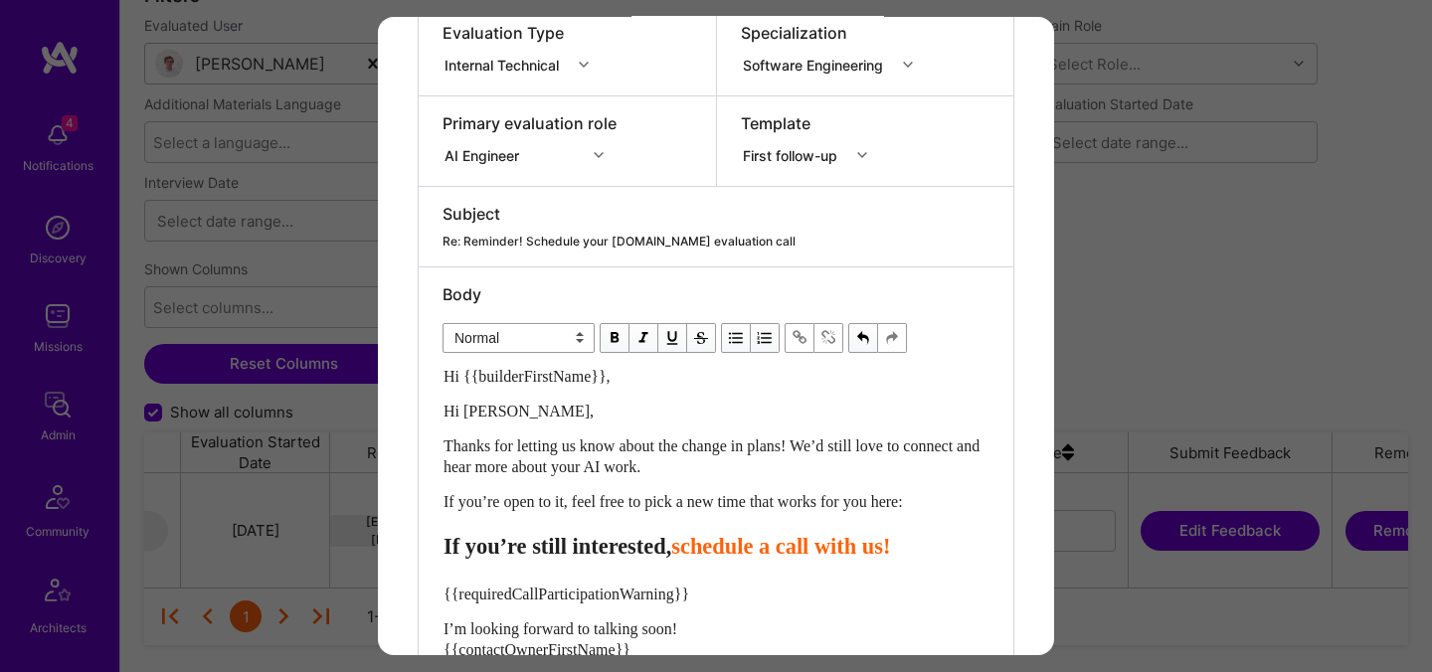
click at [498, 409] on span "Hi [PERSON_NAME]," at bounding box center [518, 411] width 150 height 17
drag, startPoint x: 535, startPoint y: 410, endPoint x: 411, endPoint y: 404, distance: 124.4
click at [411, 405] on div "Send invitation to evaluation call Send invitation email or follow-up with a bu…" at bounding box center [716, 250] width 676 height 1080
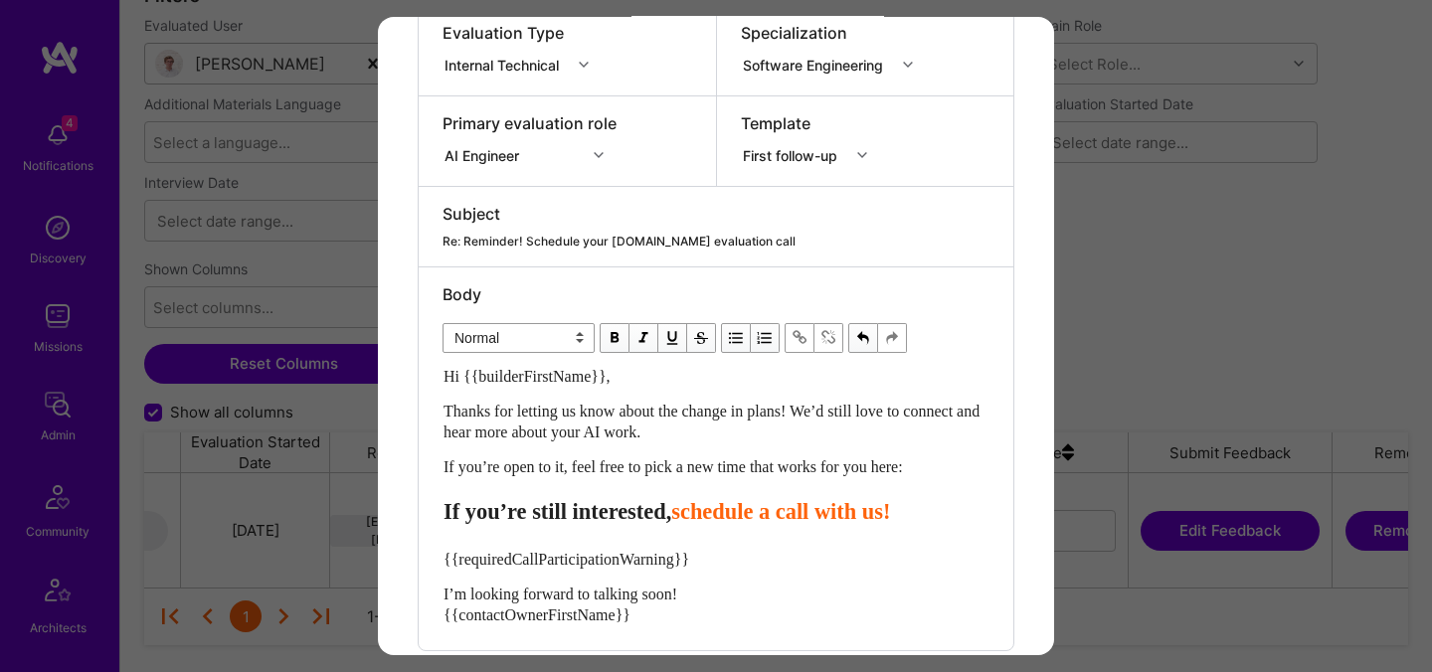
click at [818, 416] on span "Thanks for letting us know about the change in plans! We’d still love to connec…" at bounding box center [713, 422] width 540 height 38
click at [773, 430] on div "Thanks for letting us know about the change in plans! We’d still love to connec…" at bounding box center [715, 422] width 545 height 42
click at [723, 471] on span "If you’re open to it, feel free to pick a new time that works for you here:" at bounding box center [672, 466] width 459 height 17
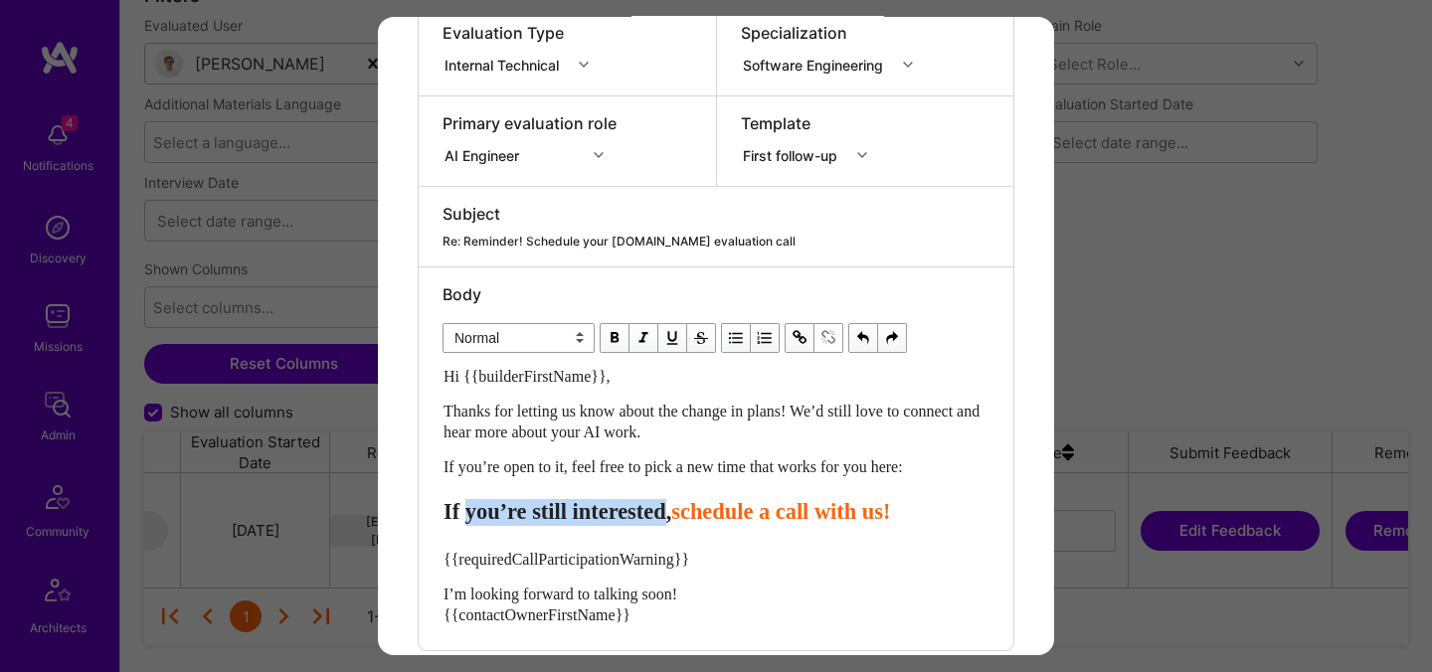
drag, startPoint x: 714, startPoint y: 508, endPoint x: 473, endPoint y: 508, distance: 240.6
click at [473, 508] on span "If you’re still interested," at bounding box center [557, 511] width 228 height 25
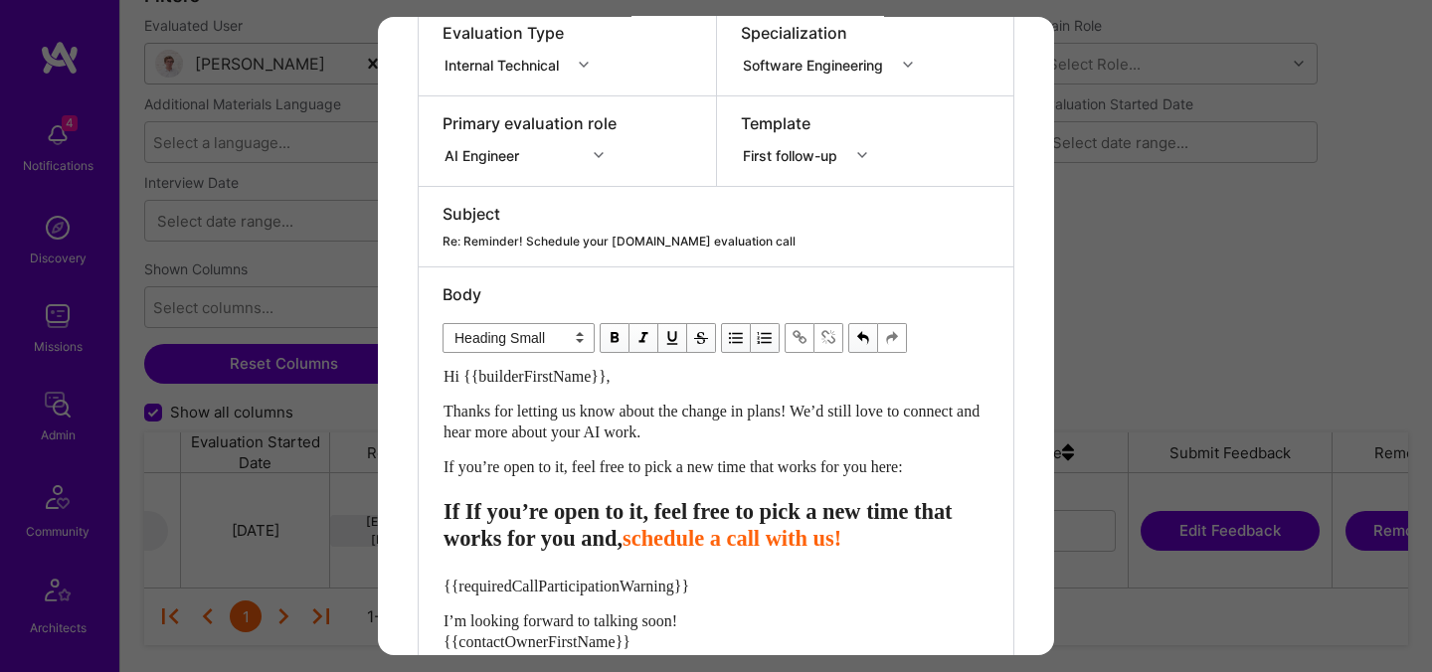
click at [473, 508] on span "If If you’re open to it, feel free to pick a new time that works for you and," at bounding box center [700, 525] width 514 height 52
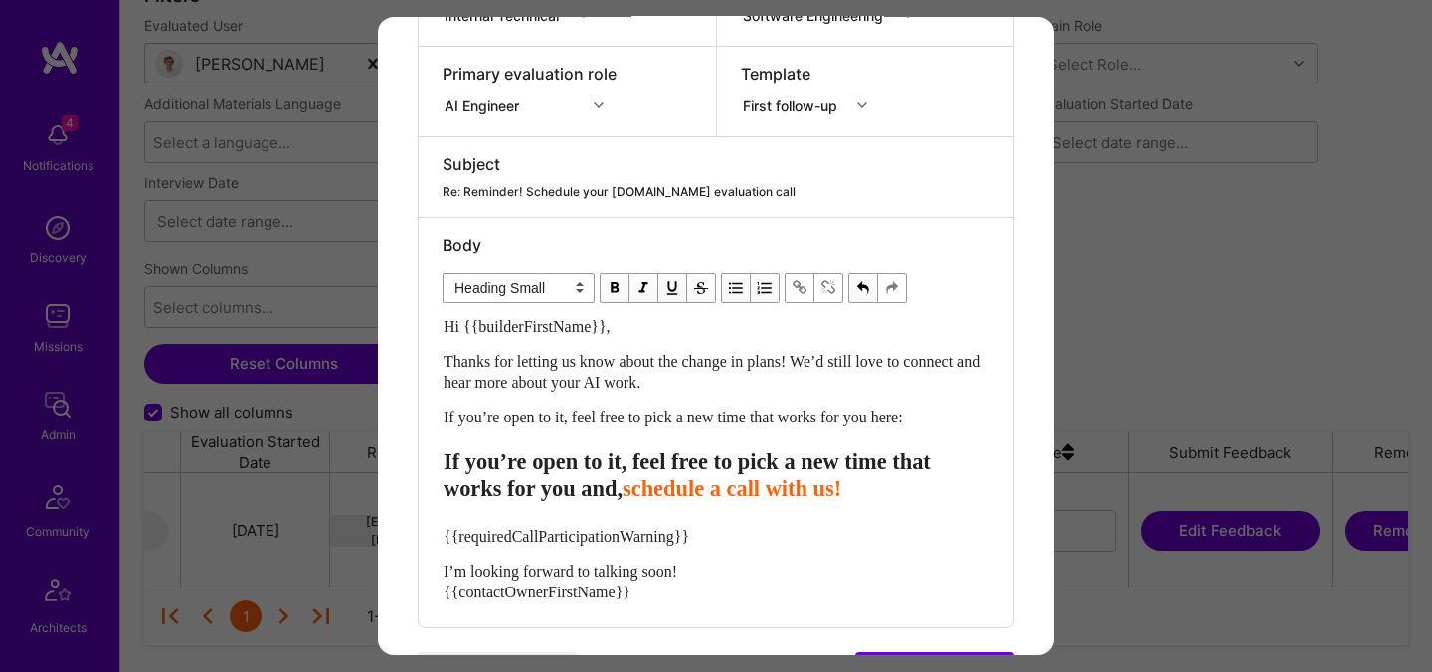
scroll to position [359, 0]
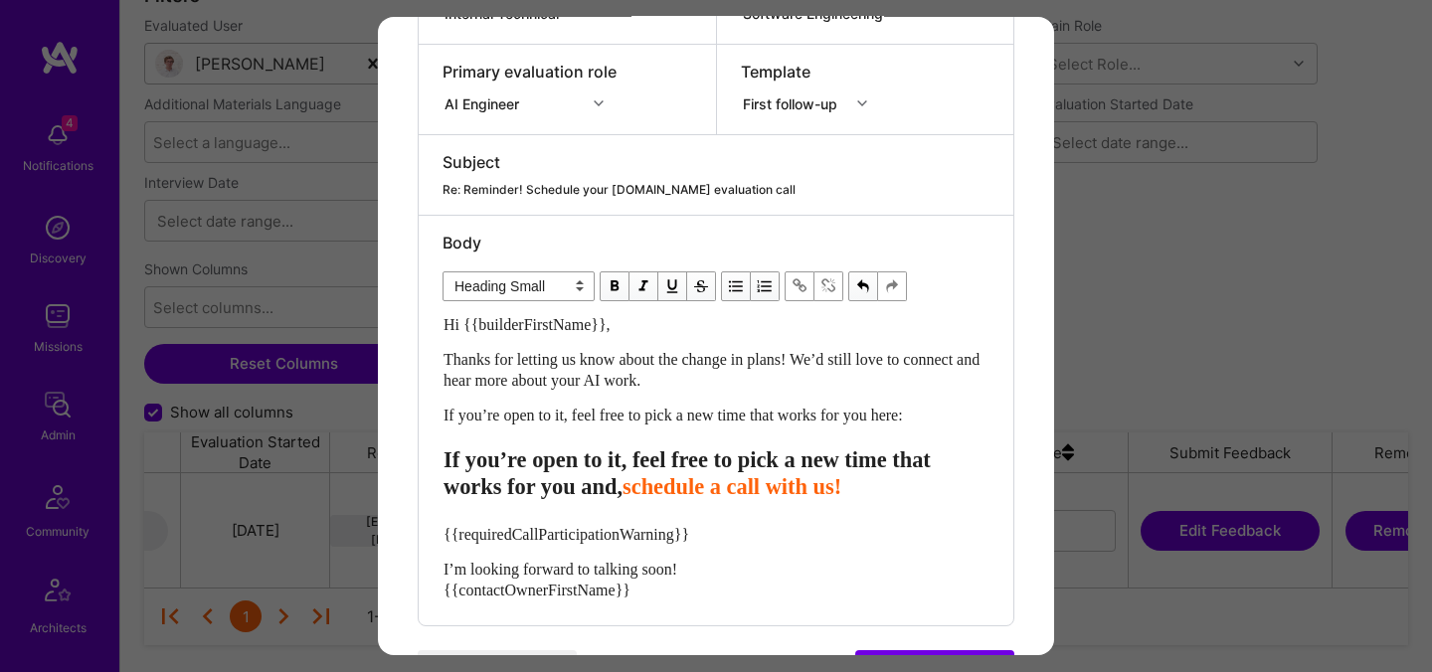
drag, startPoint x: 680, startPoint y: 602, endPoint x: 434, endPoint y: 550, distance: 252.0
click at [434, 550] on div "Body Normal Heading Large Heading Medium Heading Small Heading Small Hi {{build…" at bounding box center [716, 421] width 595 height 410
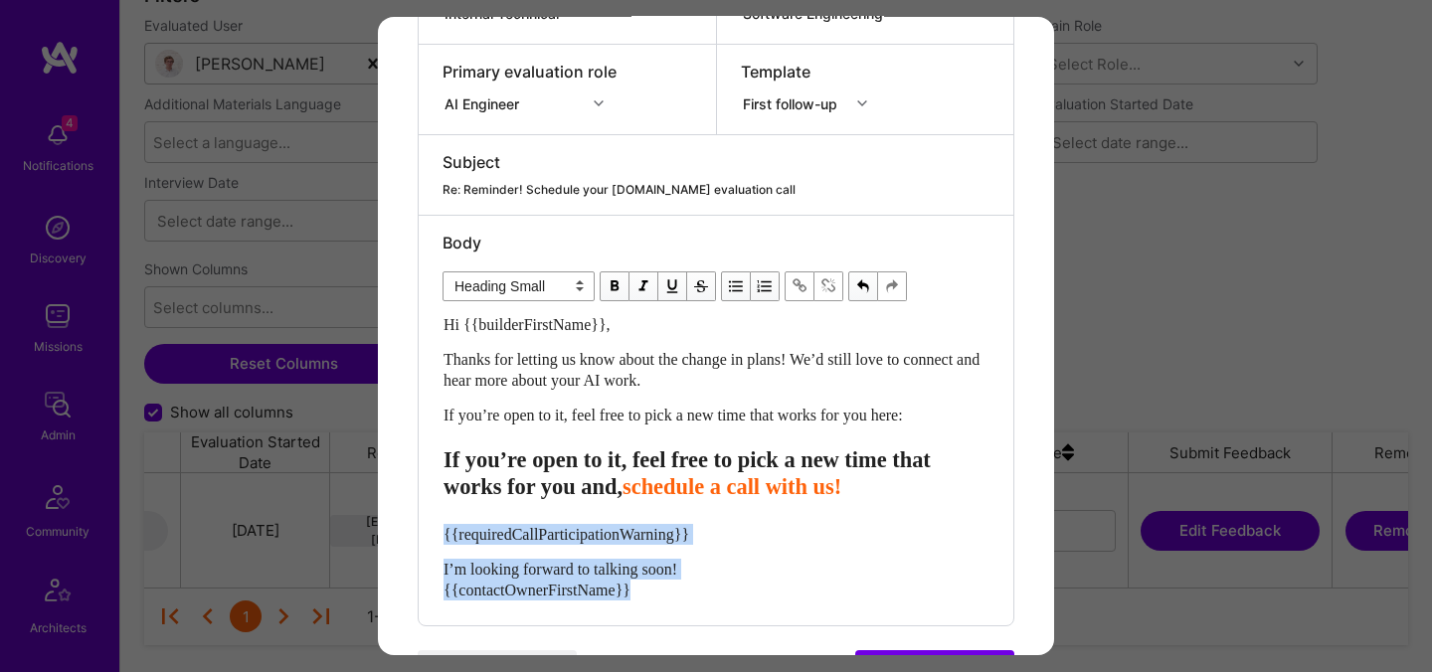
drag, startPoint x: 664, startPoint y: 592, endPoint x: 398, endPoint y: 531, distance: 273.3
click at [398, 531] on div "Send invitation to evaluation call Send invitation email or follow-up with a bu…" at bounding box center [716, 194] width 676 height 1072
select select "unstyled"
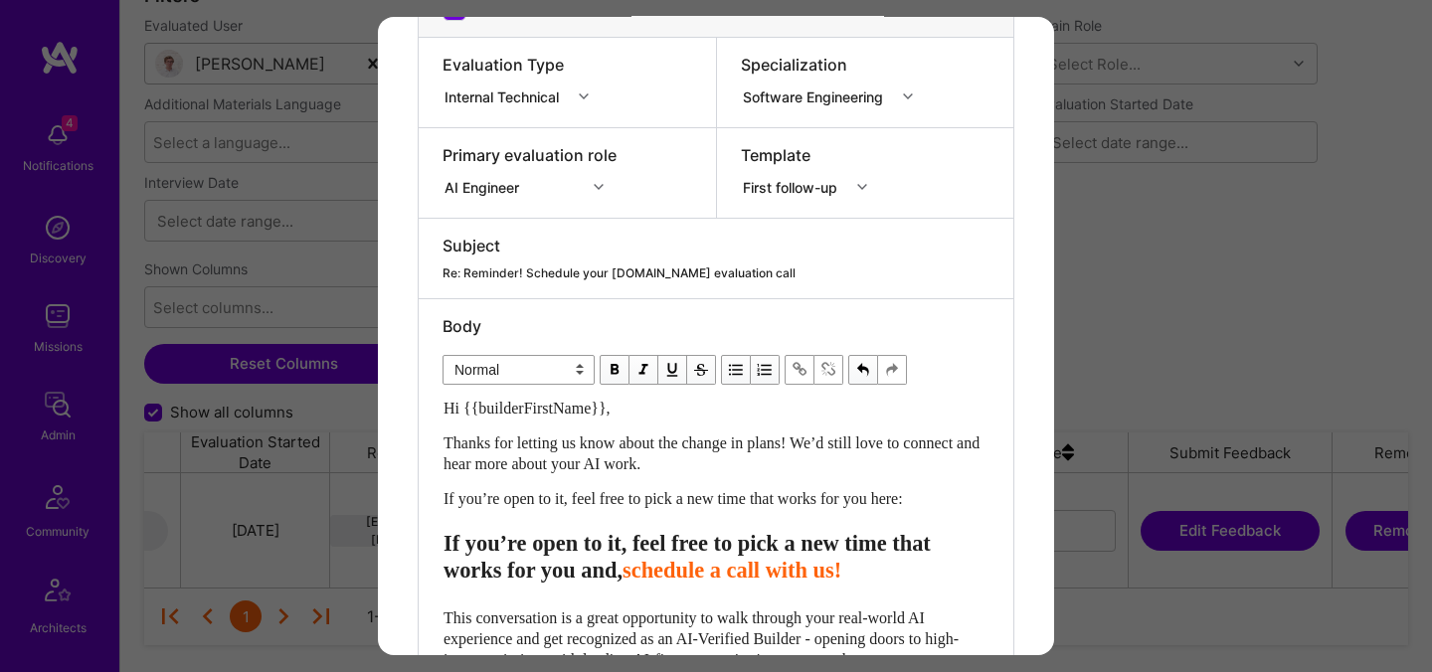
scroll to position [0, 0]
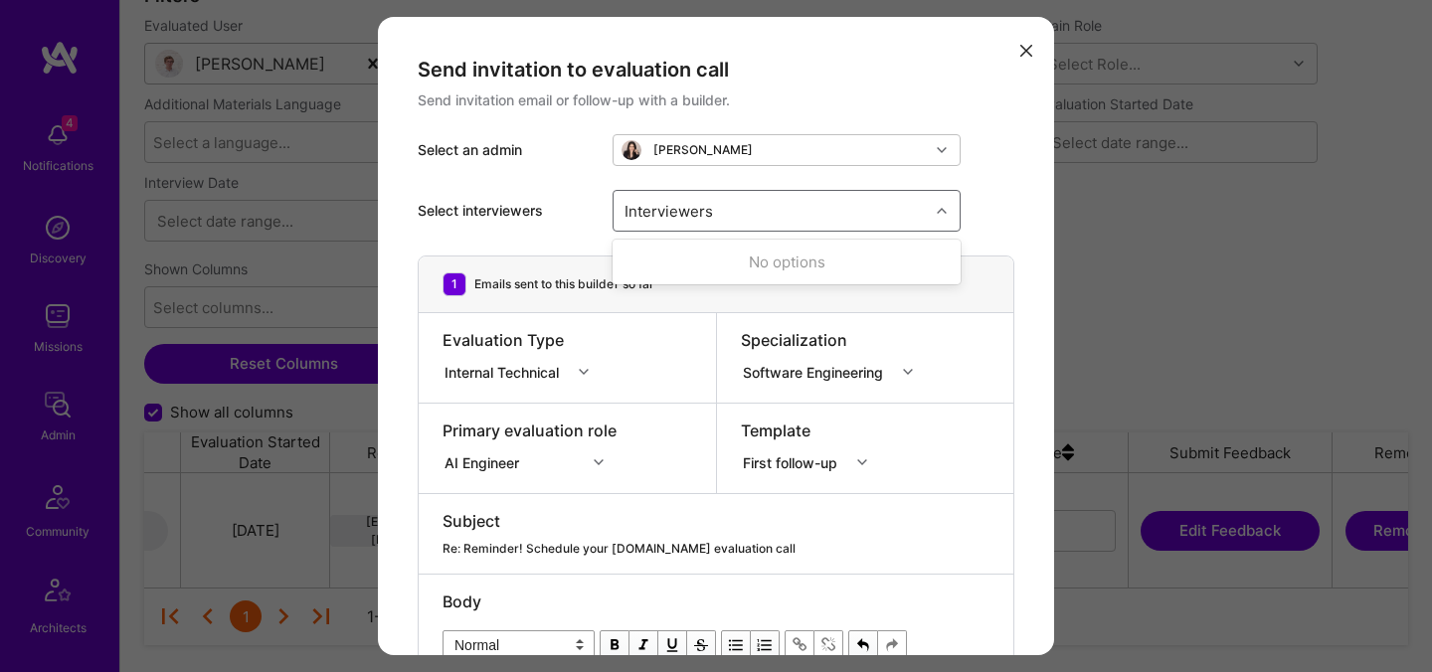
click at [740, 213] on div "Interviewers" at bounding box center [771, 211] width 315 height 40
type input "[PERSON_NAME]"
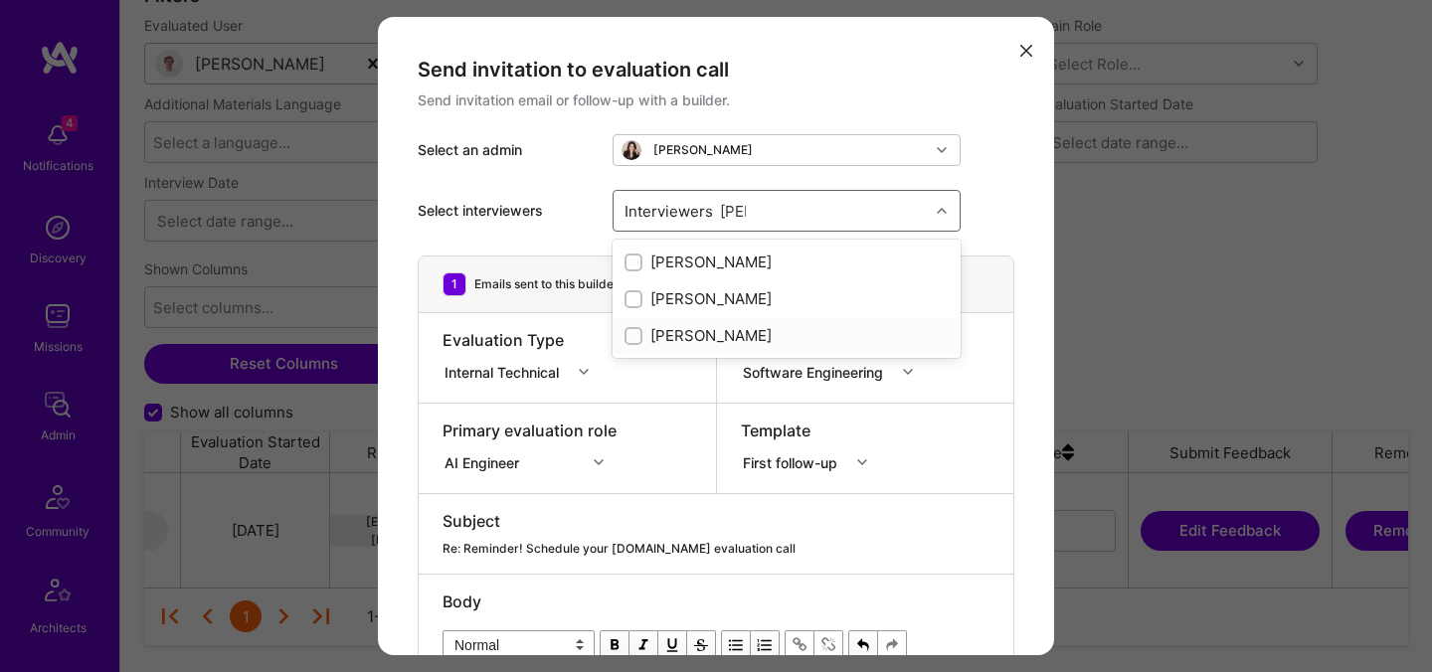
click at [699, 346] on div "[PERSON_NAME]" at bounding box center [787, 335] width 348 height 37
checkbox input "true"
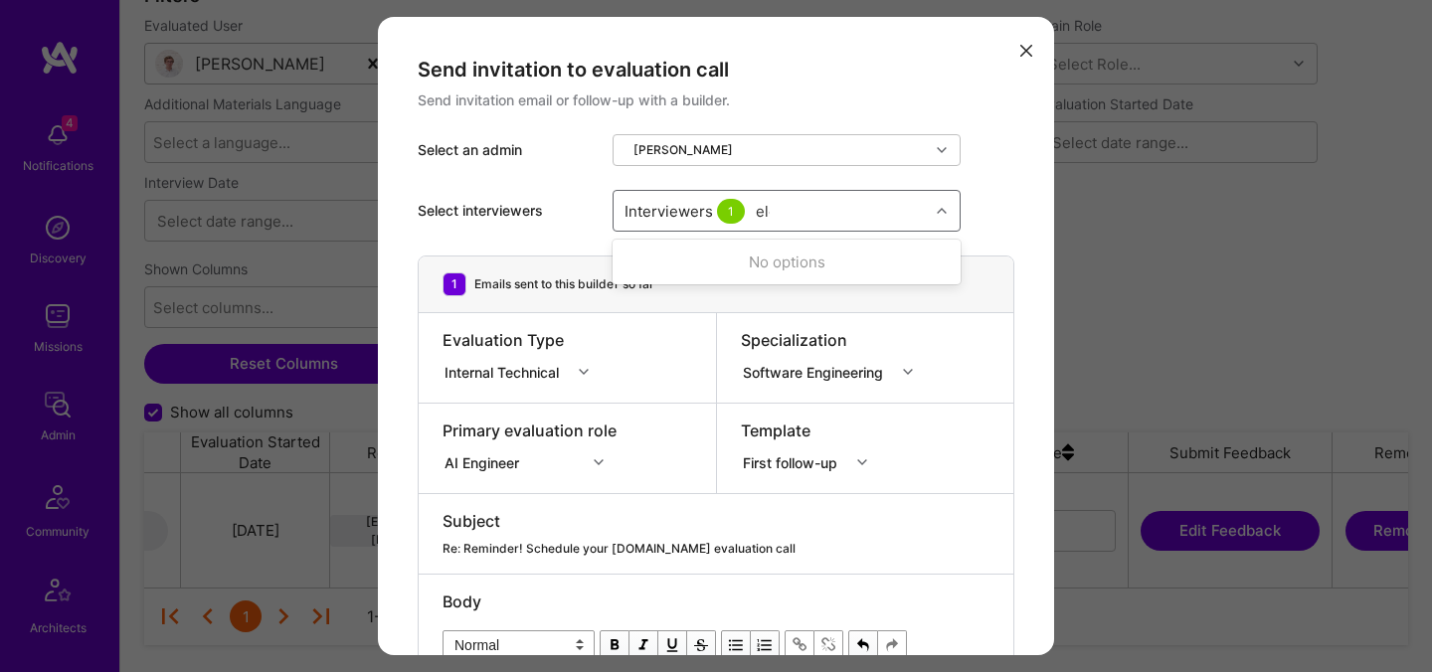
type input "elon"
click at [691, 268] on div "[PERSON_NAME]" at bounding box center [786, 262] width 324 height 21
checkbox input "true"
click at [802, 547] on div "Re: Reminder! Schedule your [DOMAIN_NAME] evaluation call" at bounding box center [715, 549] width 547 height 18
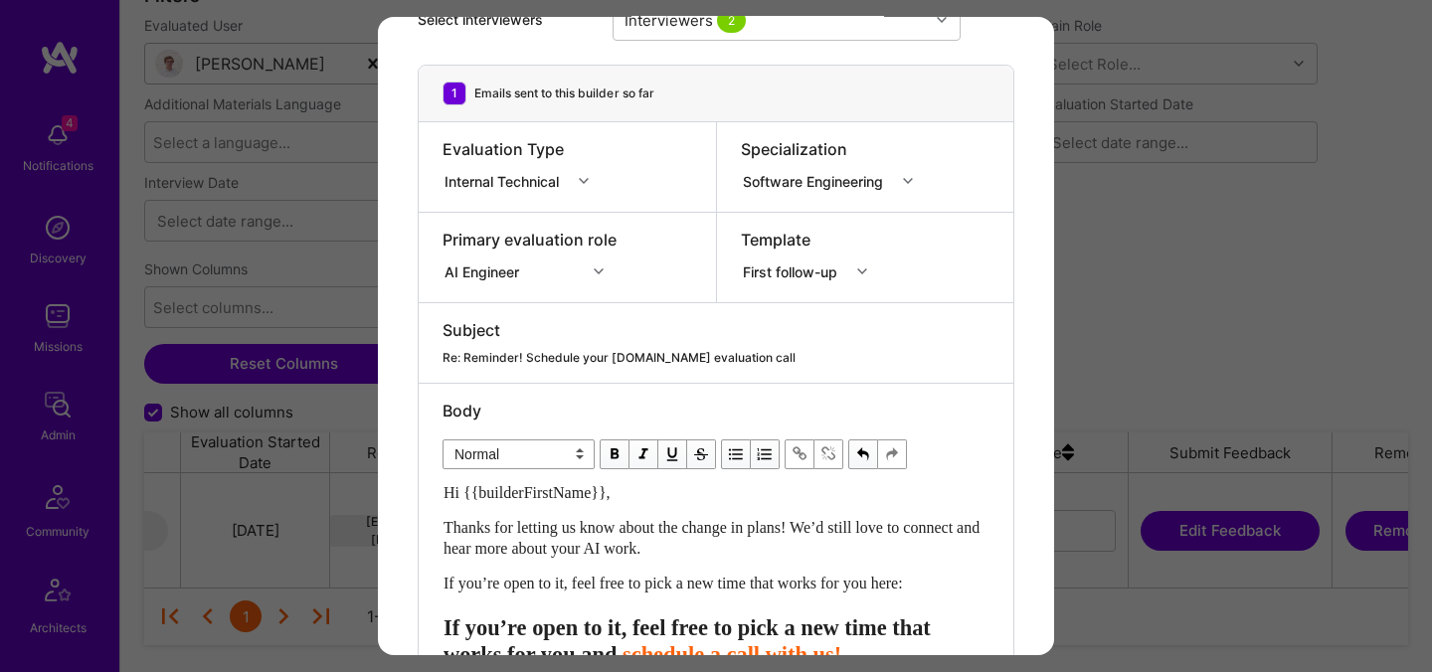
scroll to position [544, 0]
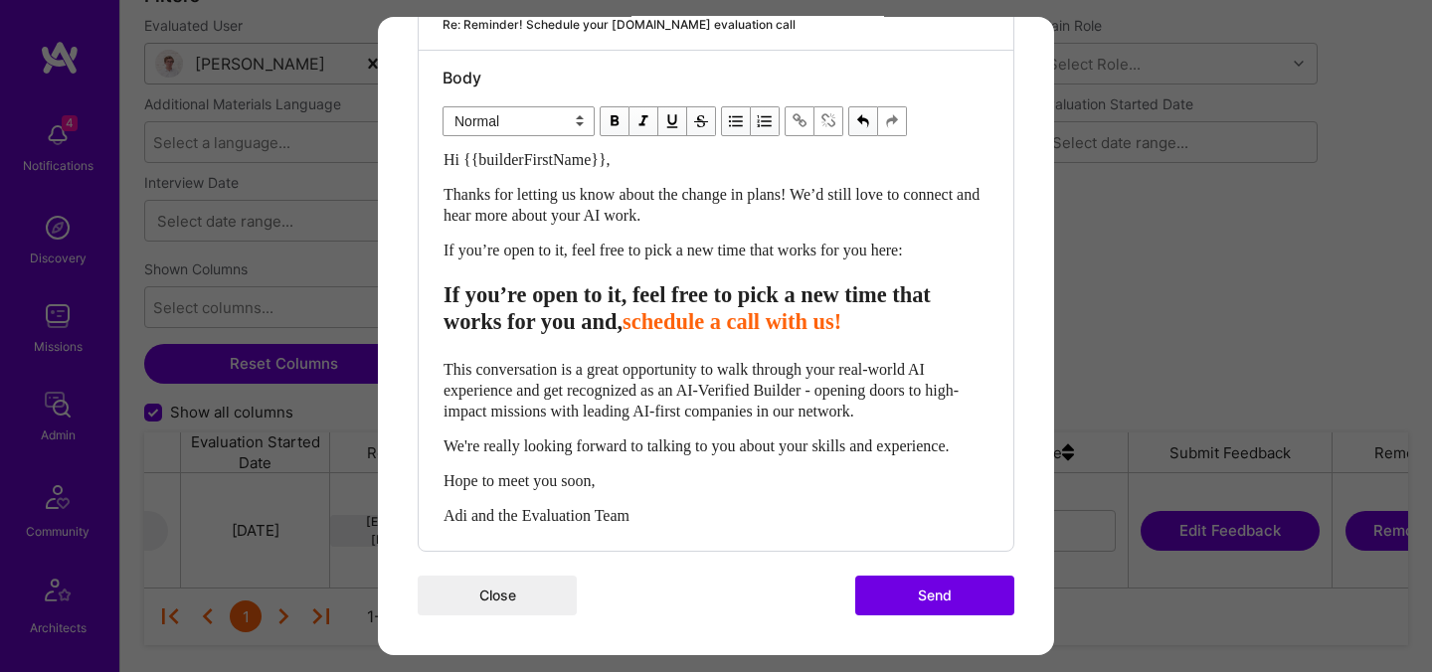
click at [917, 600] on button "Send" at bounding box center [934, 595] width 159 height 40
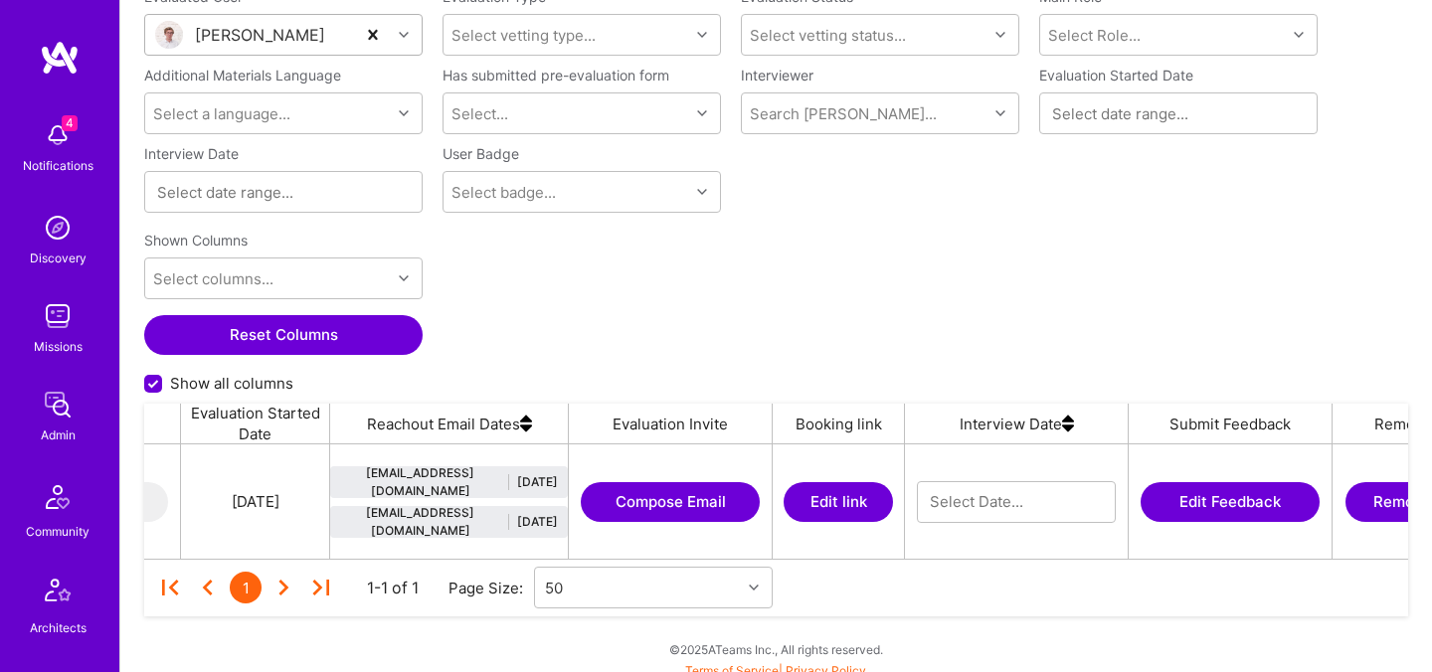
scroll to position [309, 0]
